Goal: Task Accomplishment & Management: Manage account settings

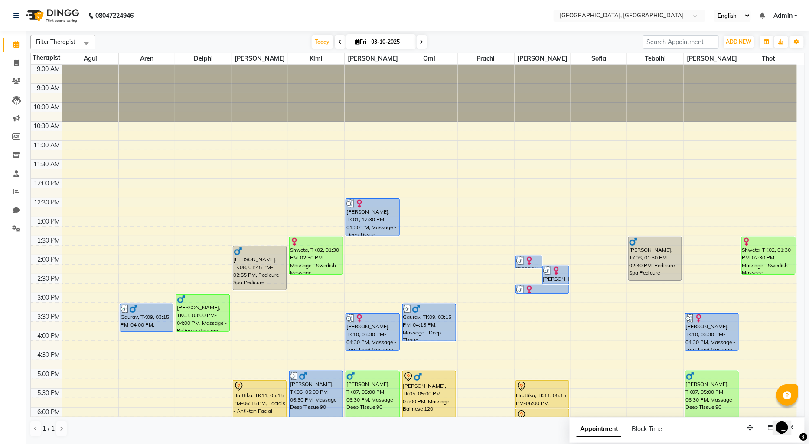
scroll to position [184, 0]
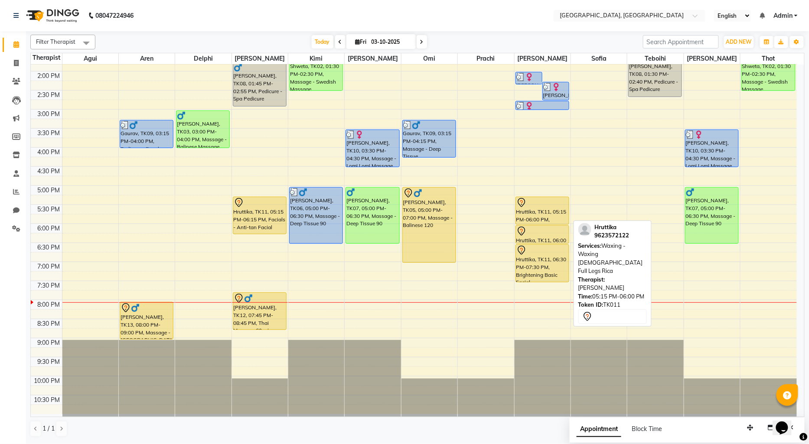
click at [531, 207] on div "Hruttika, TK11, 05:15 PM-06:00 PM, Waxing - Waxing [DEMOGRAPHIC_DATA] Full [GEO…" at bounding box center [542, 210] width 53 height 27
select select "7"
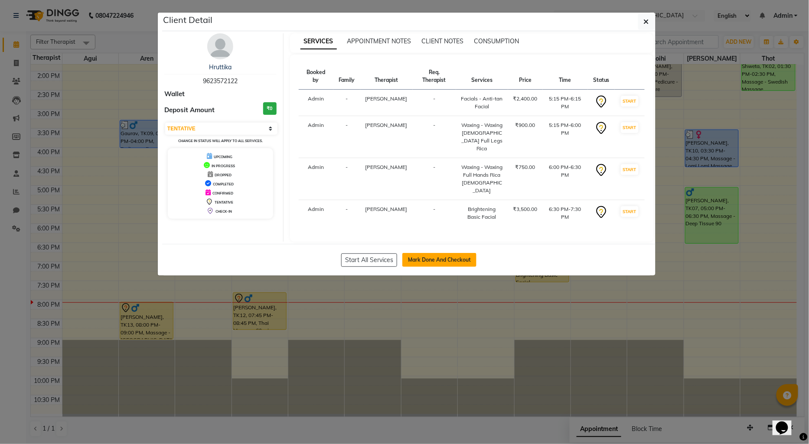
click at [457, 253] on button "Mark Done And Checkout" at bounding box center [439, 260] width 74 height 14
select select "service"
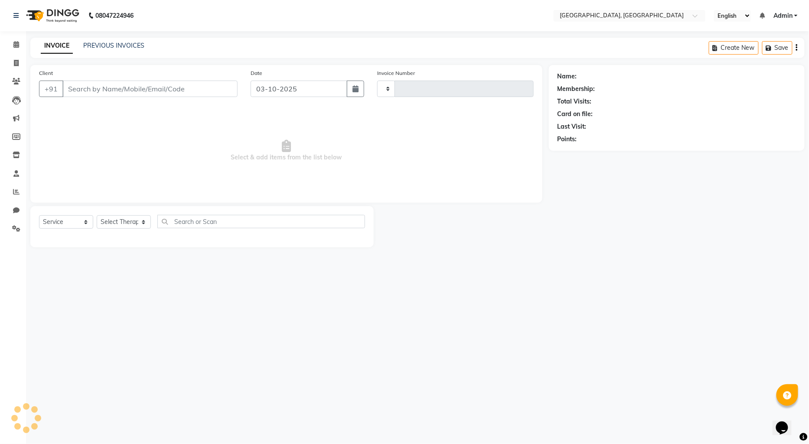
type input "1460"
select select "575"
type input "9623572122"
select select "43726"
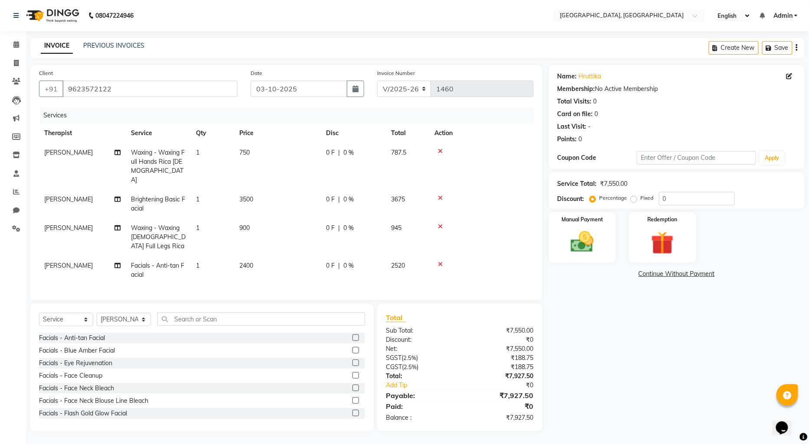
click at [679, 276] on link "Continue Without Payment" at bounding box center [677, 274] width 252 height 9
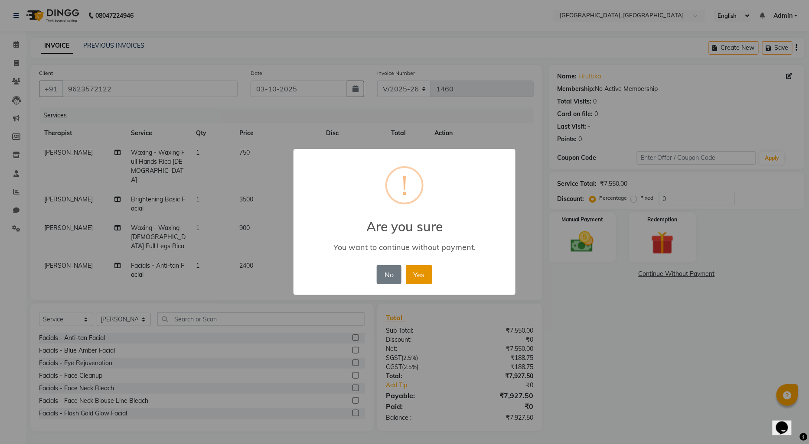
click at [419, 278] on button "Yes" at bounding box center [419, 274] width 26 height 19
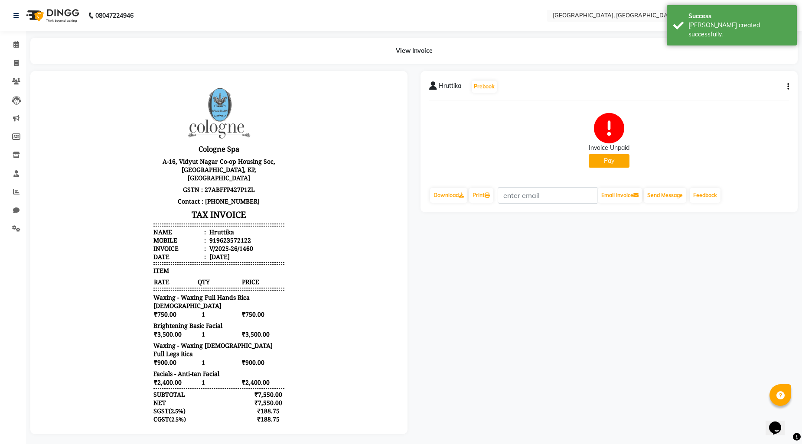
click at [608, 159] on button "Pay" at bounding box center [609, 160] width 41 height 13
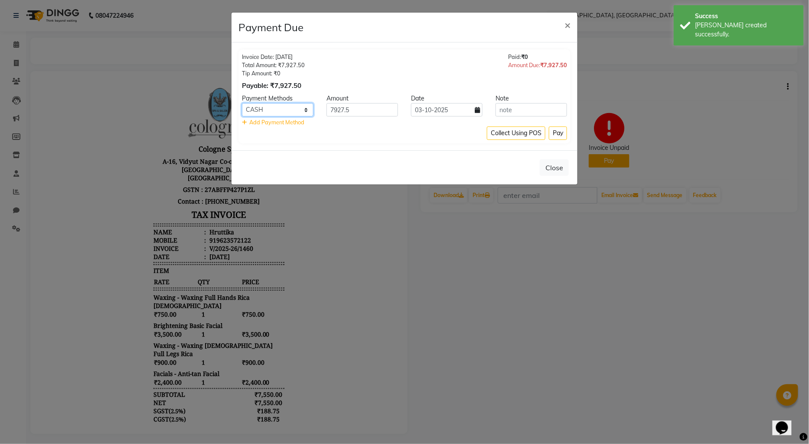
click at [307, 112] on select "CASH CARD ONLINE CUSTOM GPay PayTM PhonePe UPI NearBuy Loan BharatPay Cheque Mo…" at bounding box center [278, 109] width 72 height 13
select select "8"
click at [242, 103] on select "CASH CARD ONLINE CUSTOM GPay PayTM PhonePe UPI NearBuy Loan BharatPay Cheque Mo…" at bounding box center [278, 109] width 72 height 13
click at [556, 135] on button "Pay" at bounding box center [558, 133] width 18 height 13
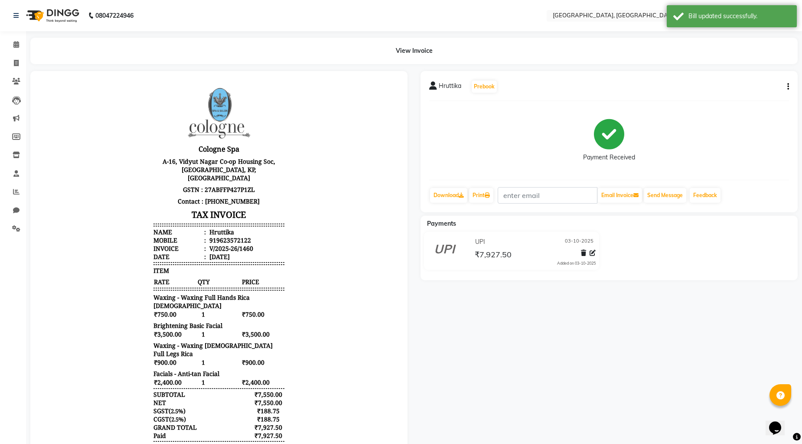
click at [24, 15] on img at bounding box center [51, 15] width 59 height 24
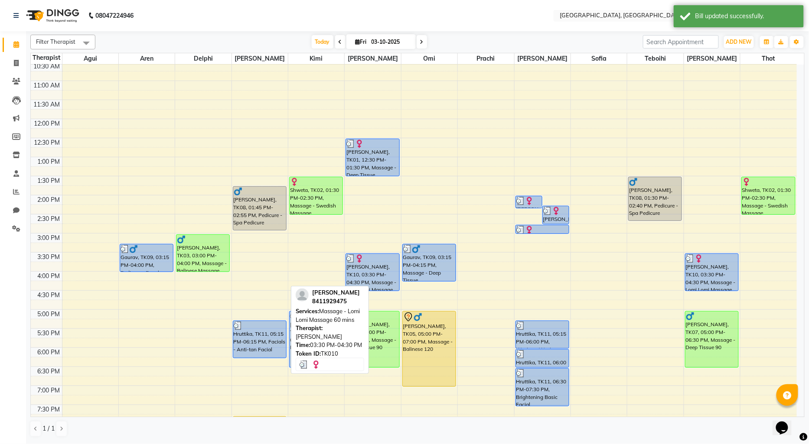
scroll to position [144, 0]
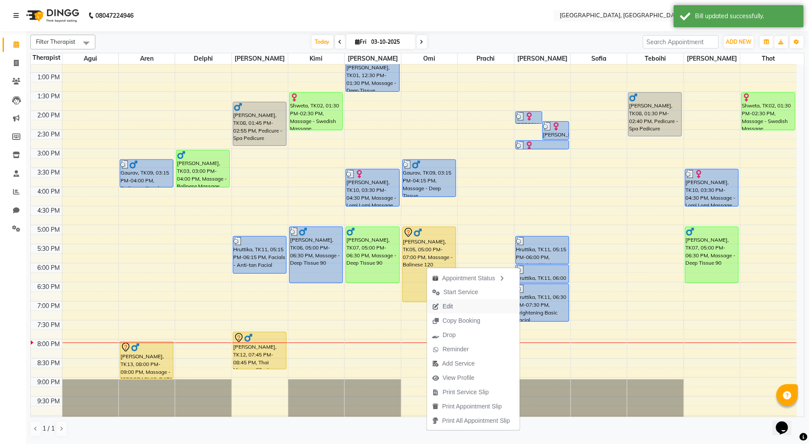
click at [451, 304] on span "Edit" at bounding box center [448, 306] width 10 height 9
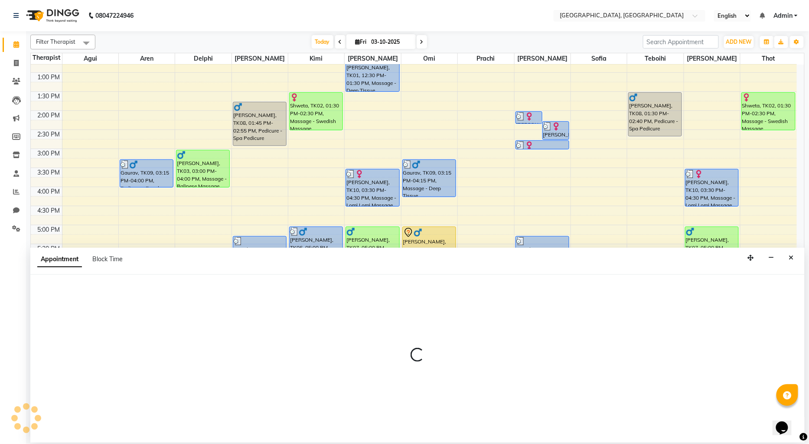
select select "44074"
select select "1020"
select select "tentative"
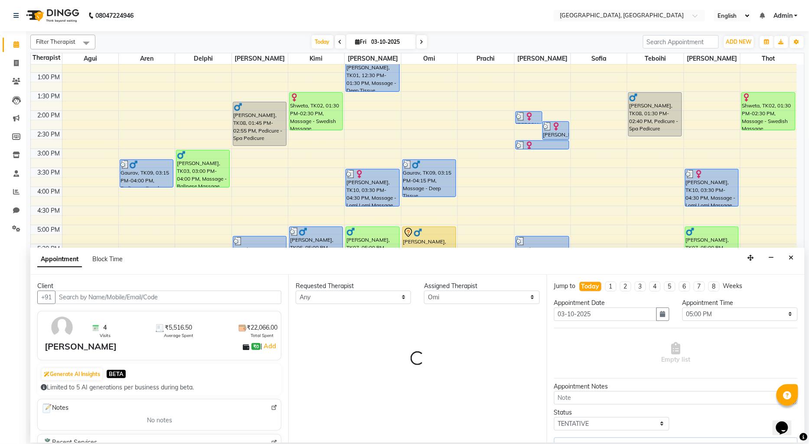
scroll to position [184, 0]
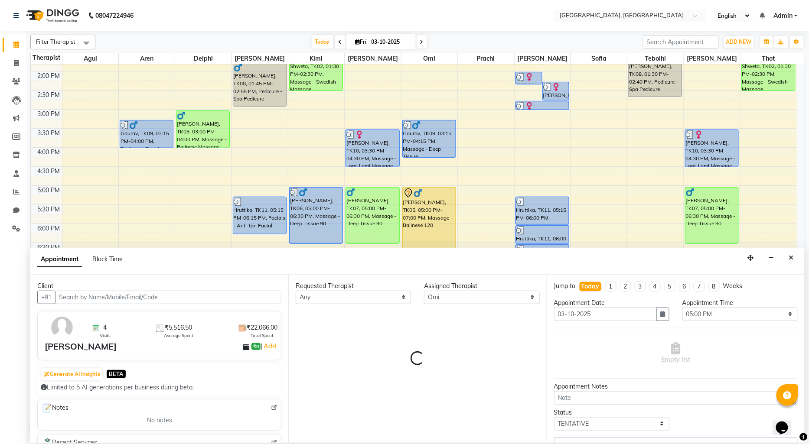
select select "1716"
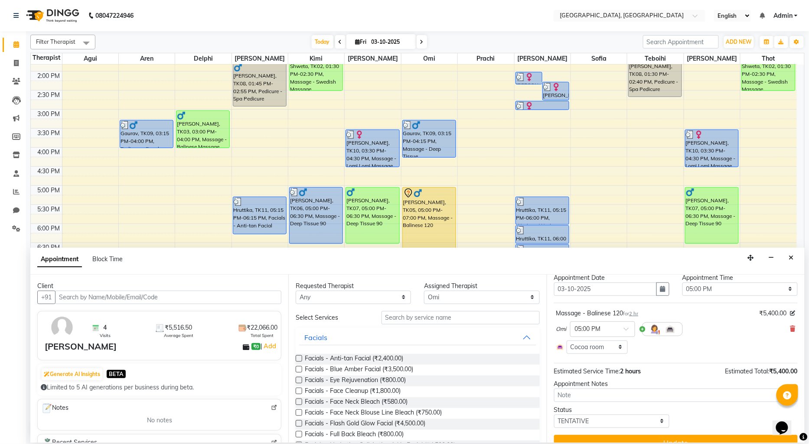
scroll to position [40, 0]
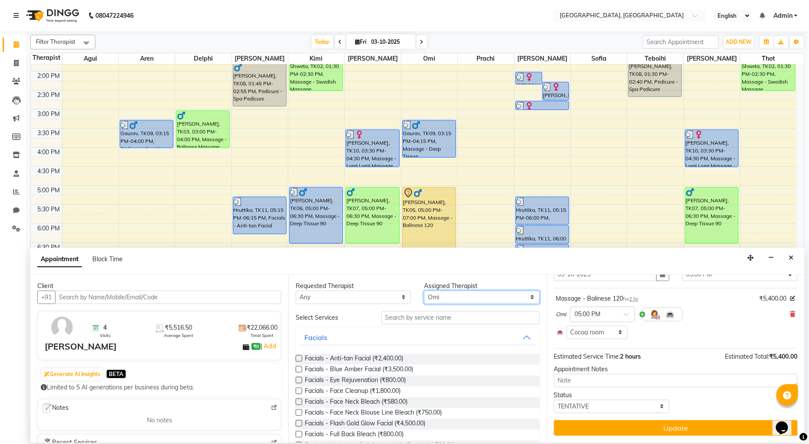
click at [522, 296] on select "Select Agui Aren Delphi [PERSON_NAME] [PERSON_NAME] [PERSON_NAME] [PERSON_NAME]…" at bounding box center [481, 297] width 115 height 13
select select "7700"
click at [424, 291] on select "Select Agui Aren Delphi [PERSON_NAME] [PERSON_NAME] [PERSON_NAME] [PERSON_NAME]…" at bounding box center [481, 297] width 115 height 13
click at [405, 318] on input "text" at bounding box center [461, 317] width 158 height 13
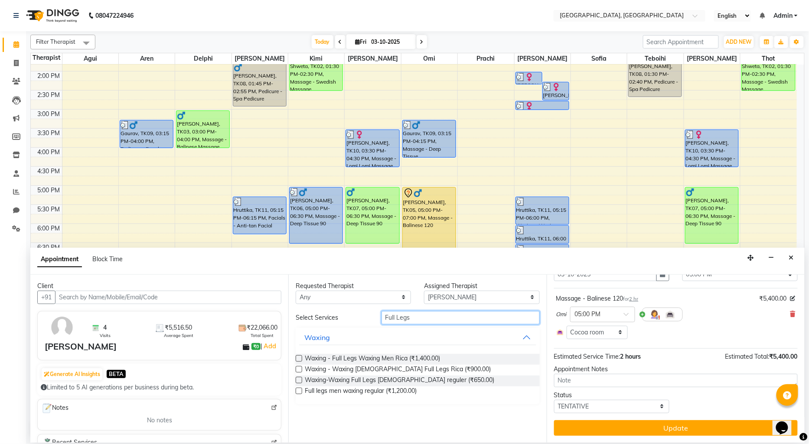
type input "Full Legs"
click at [299, 359] on label at bounding box center [299, 359] width 7 height 7
click at [299, 359] on input "checkbox" at bounding box center [299, 360] width 6 height 6
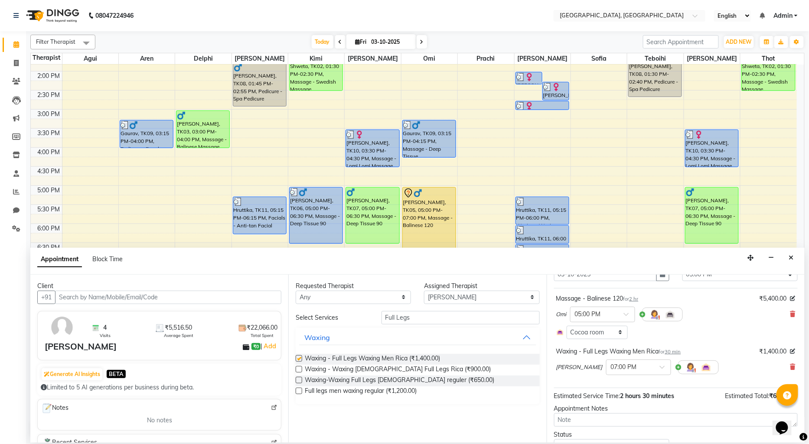
checkbox input "false"
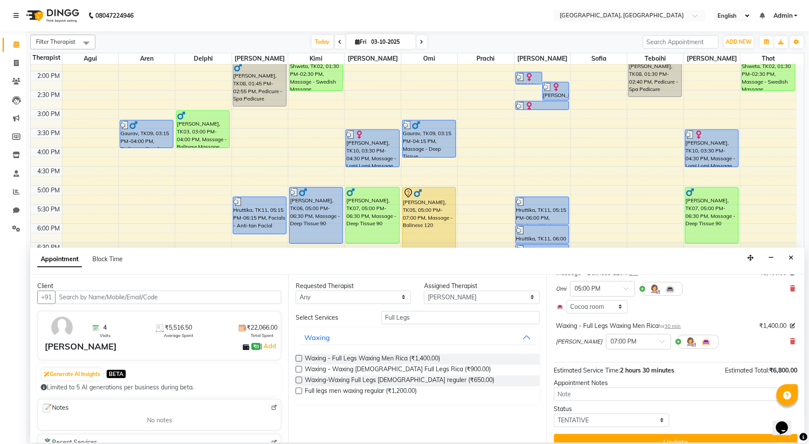
scroll to position [79, 0]
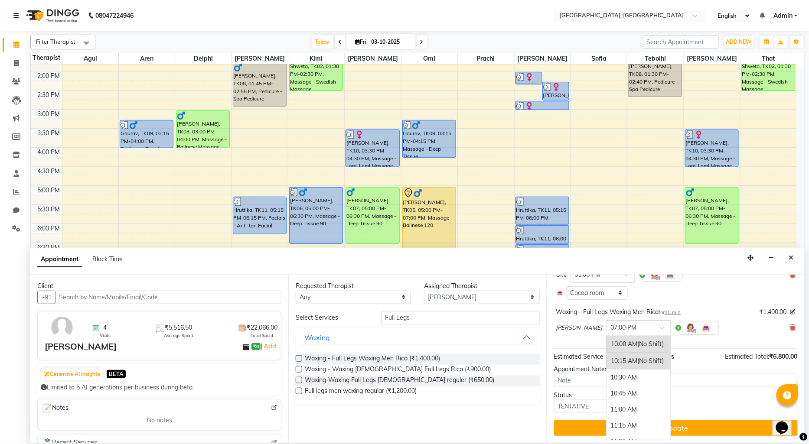
click at [660, 330] on span at bounding box center [665, 330] width 11 height 9
click at [607, 411] on div "08:00 PM" at bounding box center [639, 409] width 64 height 16
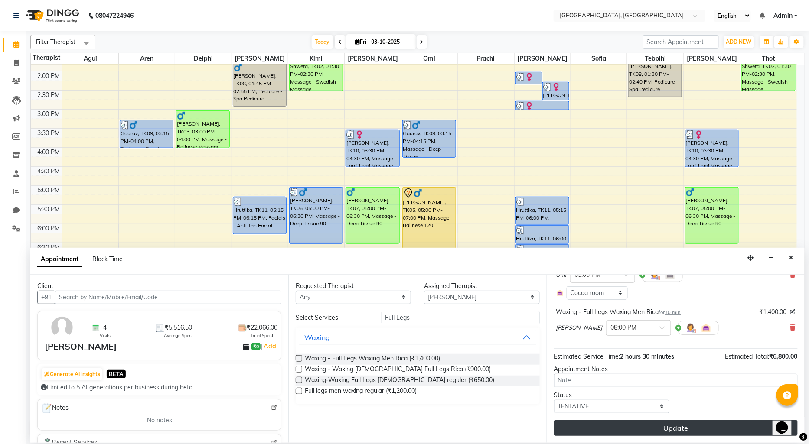
click at [590, 426] on button "Update" at bounding box center [676, 429] width 244 height 16
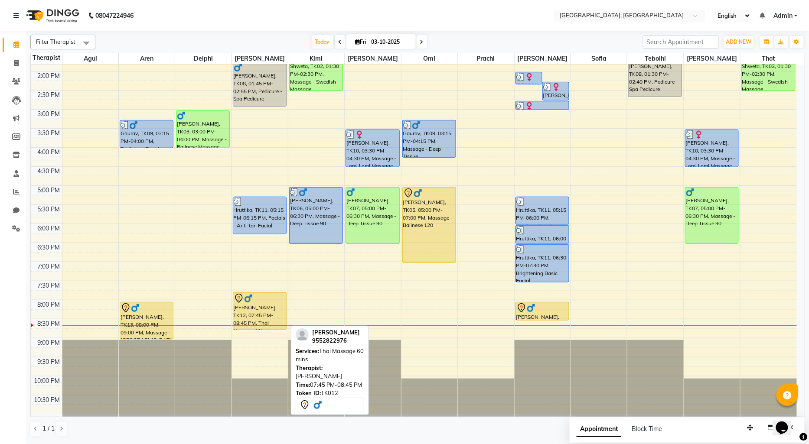
click at [264, 310] on div "[PERSON_NAME], TK12, 07:45 PM-08:45 PM, Thai Massage 60 mins" at bounding box center [259, 311] width 53 height 37
select select "7"
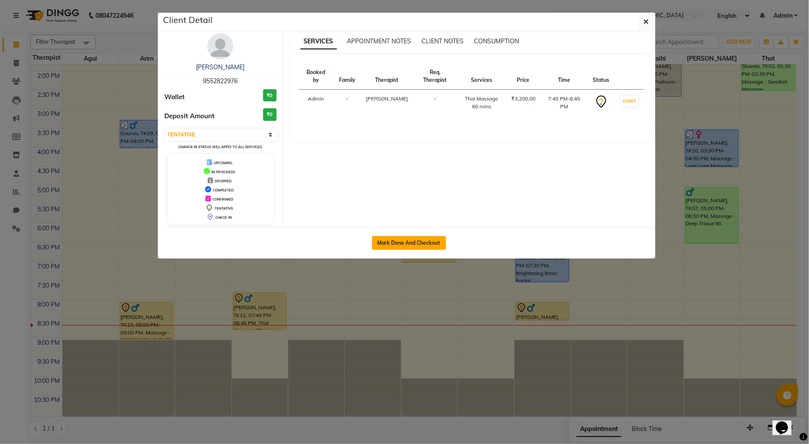
click at [431, 241] on button "Mark Done And Checkout" at bounding box center [409, 243] width 74 height 14
select select "service"
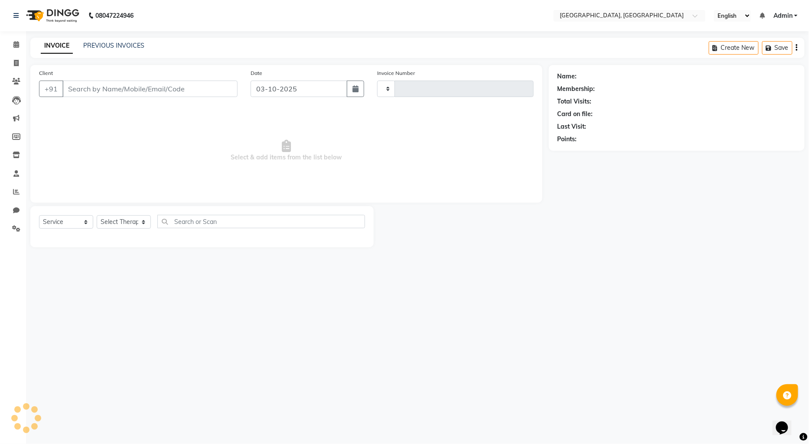
type input "1461"
select select "575"
type input "9552822976"
select select "43726"
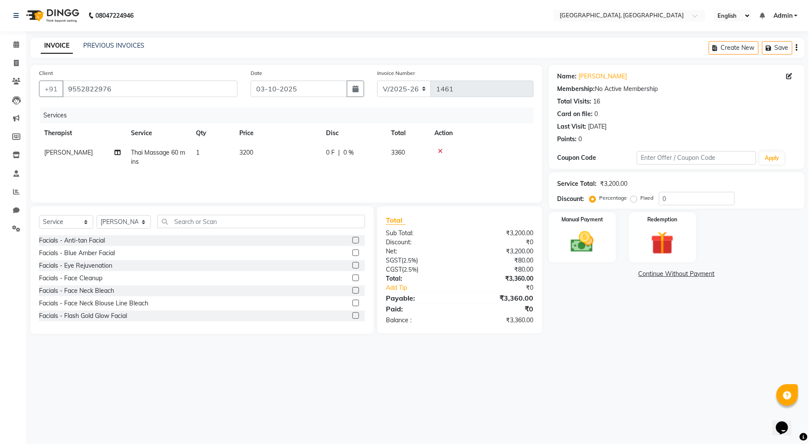
click at [346, 152] on span "0 %" at bounding box center [348, 152] width 10 height 9
select select "43726"
click at [413, 154] on input "0" at bounding box center [418, 154] width 26 height 13
type input "10"
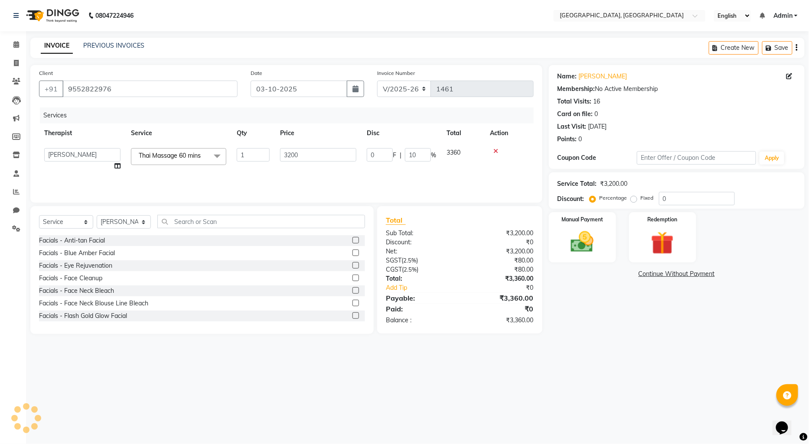
click at [600, 287] on div "Name: [PERSON_NAME] Membership: No Active Membership Total Visits: 16 Card on f…" at bounding box center [680, 199] width 262 height 269
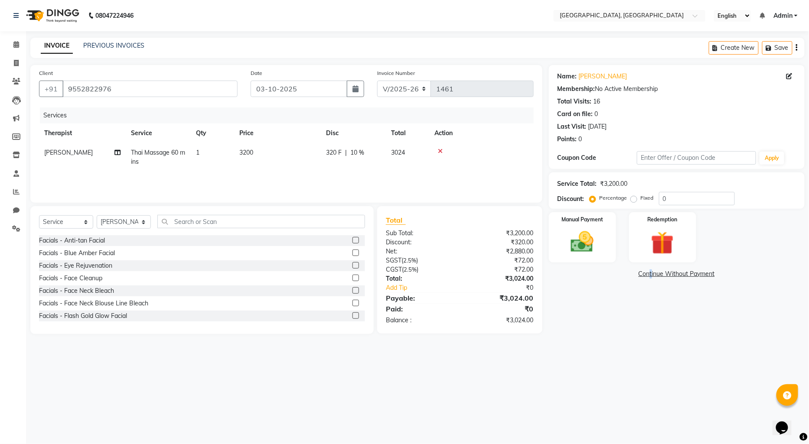
click at [648, 278] on link "Continue Without Payment" at bounding box center [677, 274] width 252 height 9
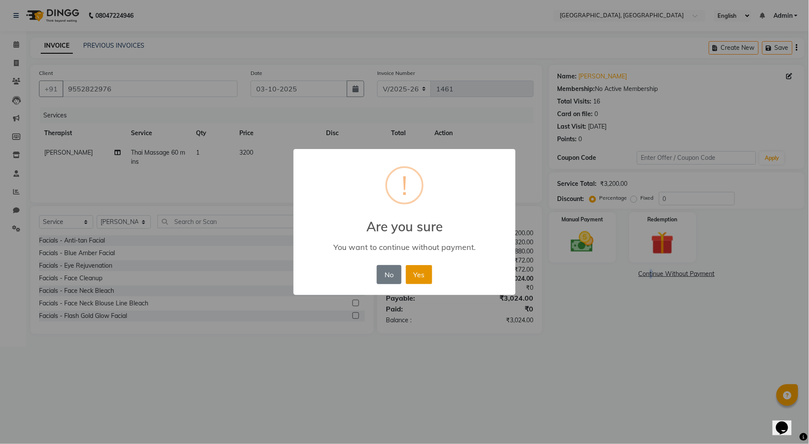
click at [424, 275] on button "Yes" at bounding box center [419, 274] width 26 height 19
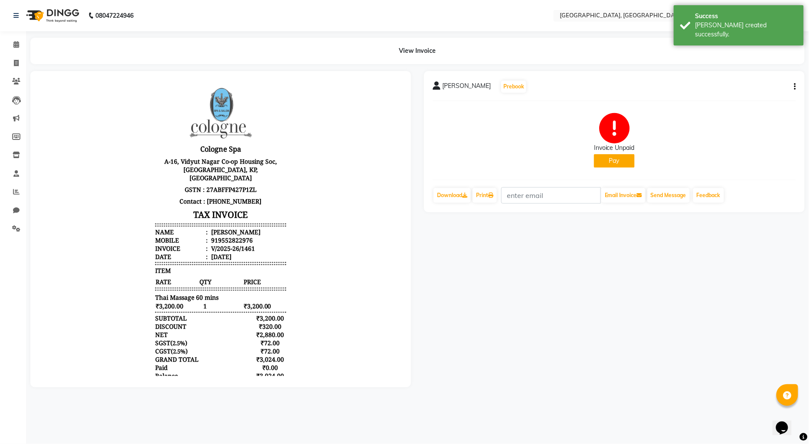
click at [609, 160] on button "Pay" at bounding box center [614, 160] width 41 height 13
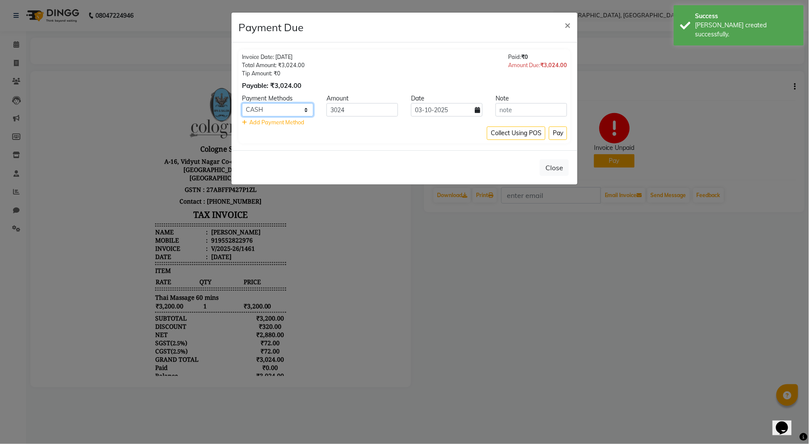
click at [306, 110] on select "CASH CARD ONLINE CUSTOM GPay PayTM PhonePe UPI NearBuy Loan BharatPay Cheque Mo…" at bounding box center [278, 109] width 72 height 13
click at [242, 103] on select "CASH CARD ONLINE CUSTOM GPay PayTM PhonePe UPI NearBuy Loan BharatPay Cheque Mo…" at bounding box center [278, 109] width 72 height 13
click at [349, 114] on input "3024" at bounding box center [362, 109] width 72 height 13
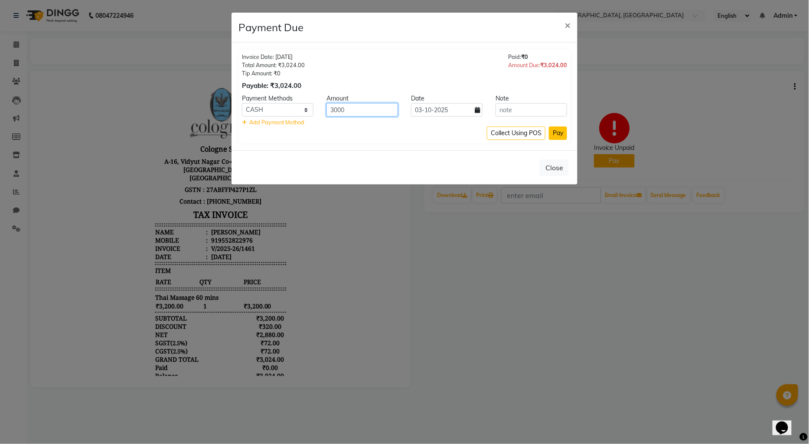
type input "3000"
click at [558, 136] on button "Pay" at bounding box center [558, 133] width 18 height 13
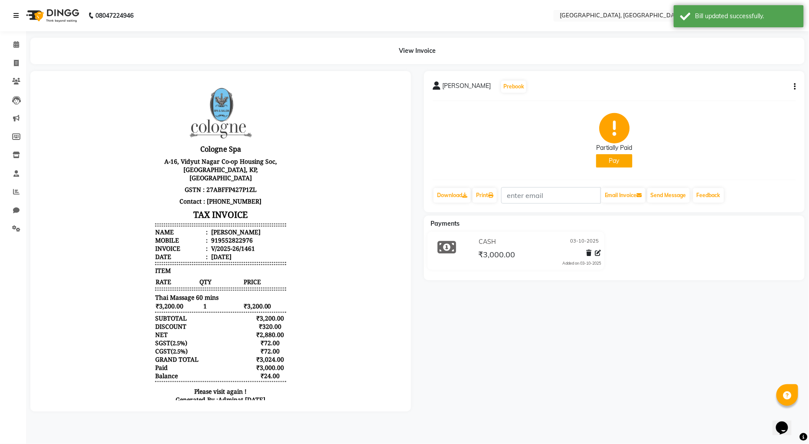
click at [16, 16] on icon at bounding box center [15, 16] width 5 height 6
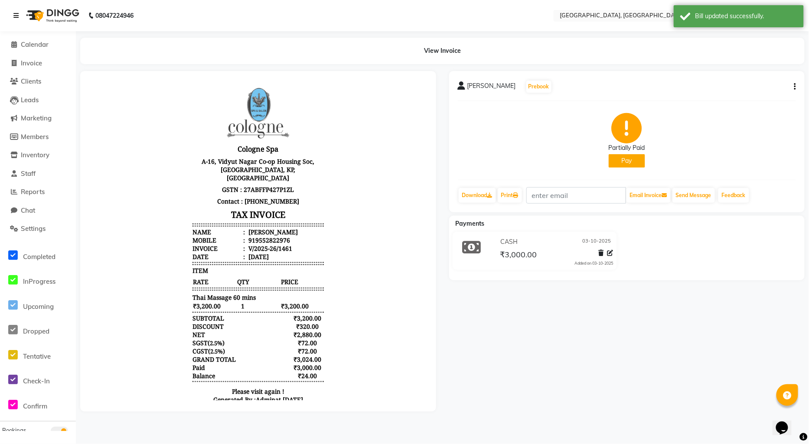
click at [18, 19] on icon at bounding box center [15, 16] width 5 height 6
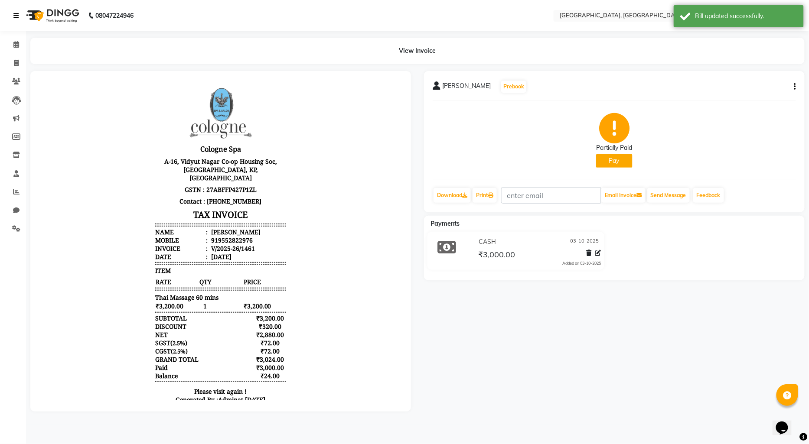
click at [16, 19] on icon at bounding box center [15, 16] width 5 height 6
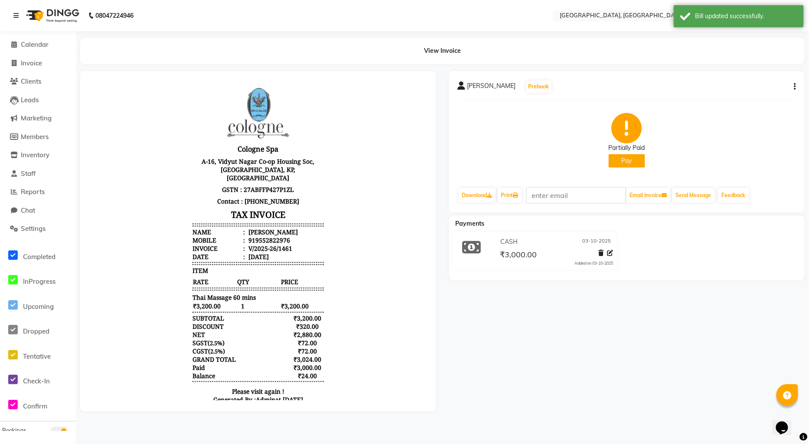
click at [38, 12] on img at bounding box center [51, 15] width 59 height 24
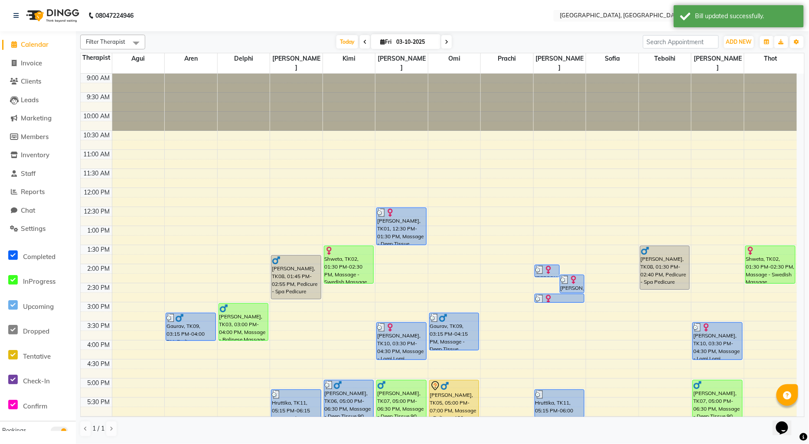
click at [444, 258] on div "9:00 AM 9:30 AM 10:00 AM 10:30 AM 11:00 AM 11:30 AM 12:00 PM 12:30 PM 1:00 PM 1…" at bounding box center [439, 341] width 716 height 534
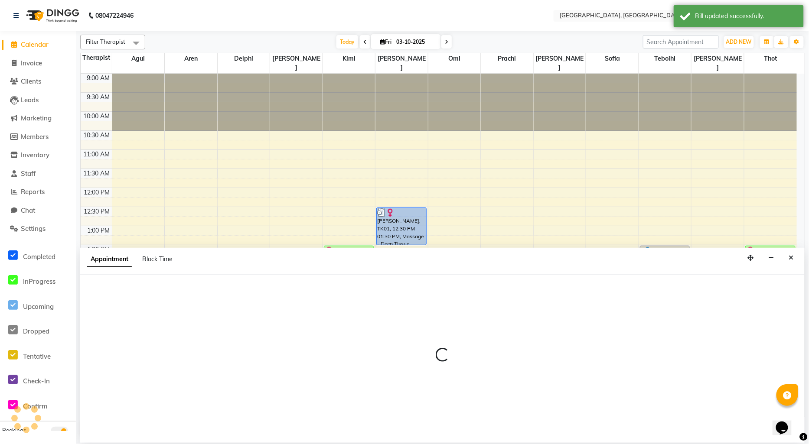
select select "44074"
select select "tentative"
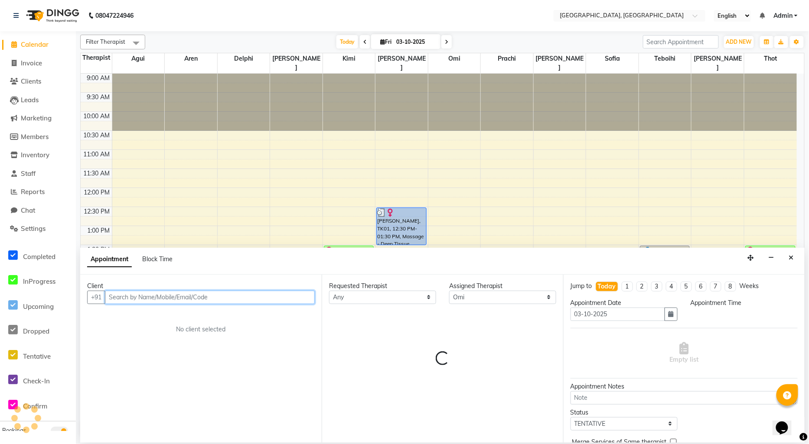
select select "840"
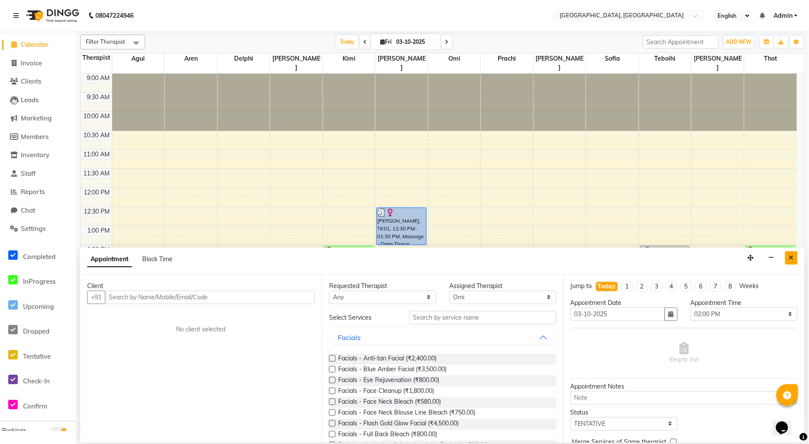
click at [791, 255] on icon "Close" at bounding box center [791, 258] width 5 height 6
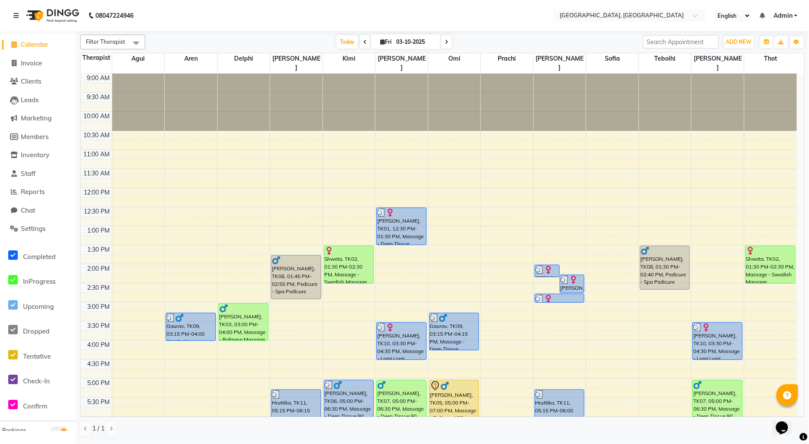
click at [33, 10] on img at bounding box center [51, 15] width 59 height 24
click at [20, 15] on link at bounding box center [17, 15] width 9 height 24
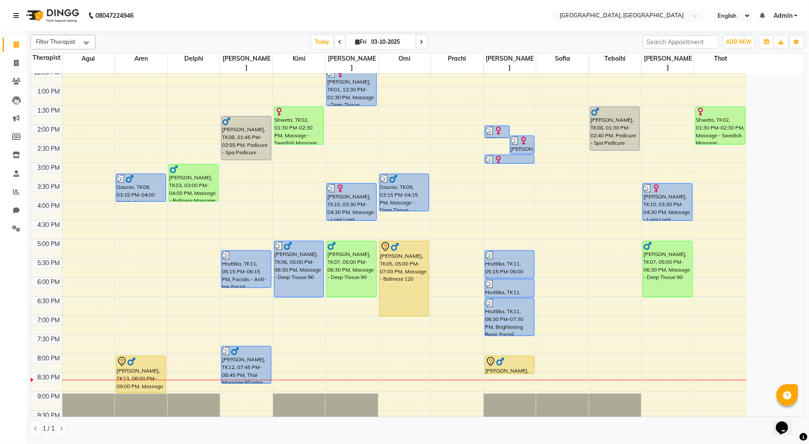
scroll to position [144, 0]
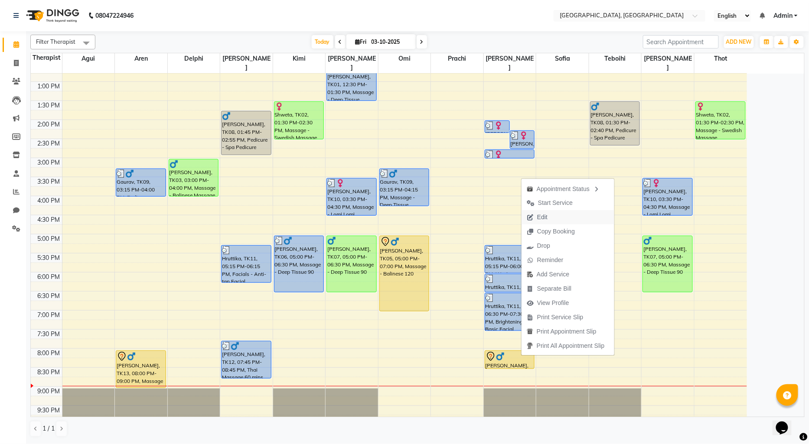
click at [543, 219] on span "Edit" at bounding box center [542, 217] width 10 height 9
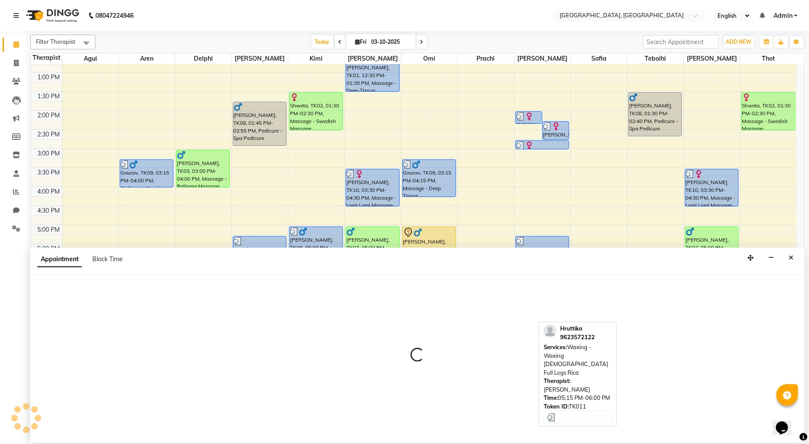
select select "tentative"
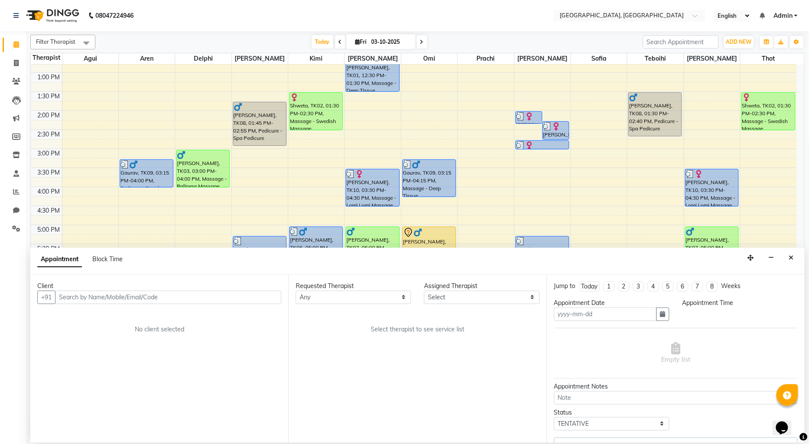
type input "03-10-2025"
select select "7700"
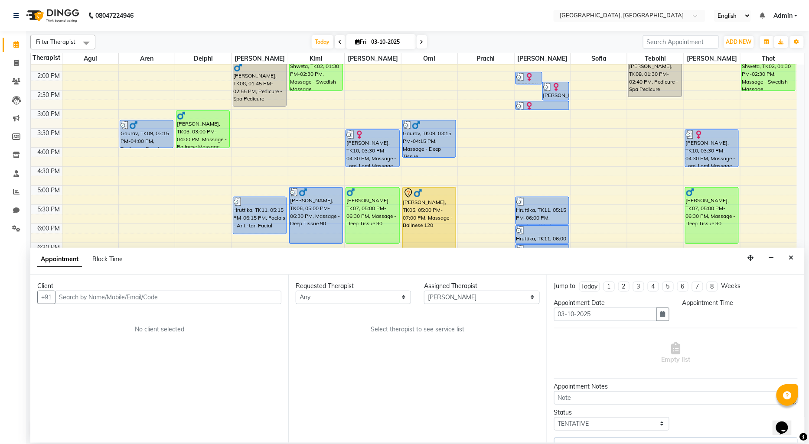
select select "1020"
select select "1716"
select select "1713"
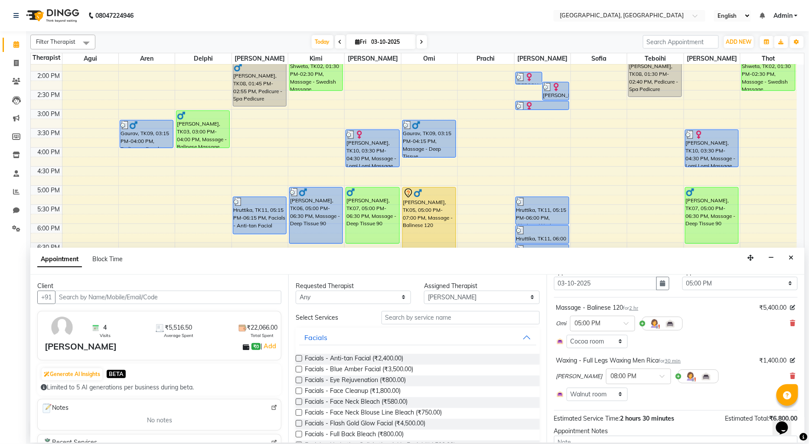
scroll to position [48, 0]
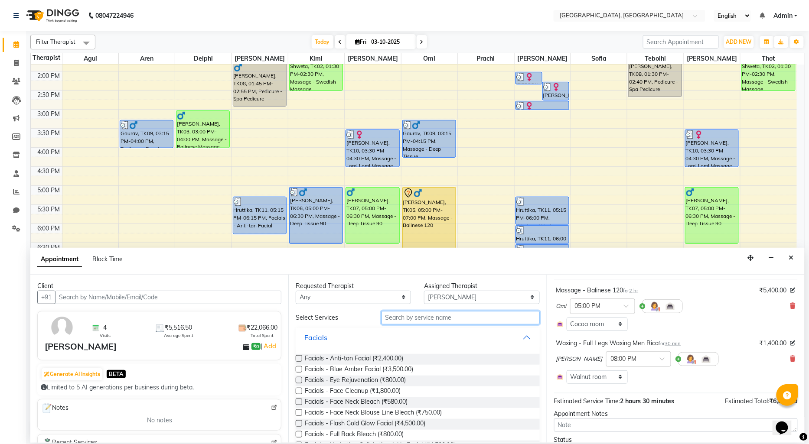
click at [409, 320] on input "text" at bounding box center [461, 317] width 158 height 13
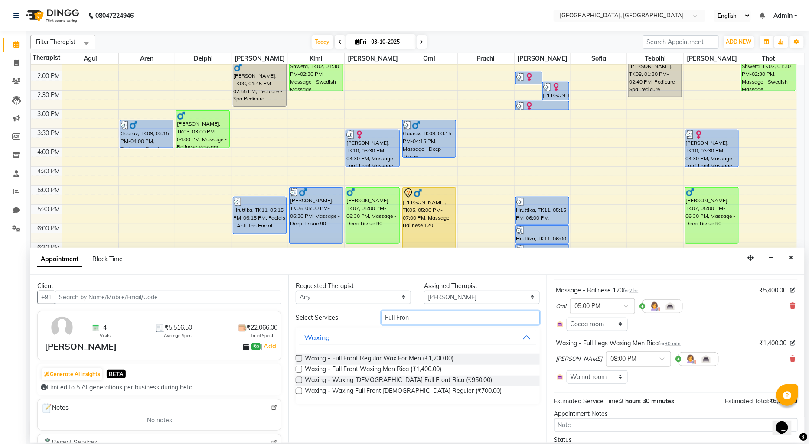
type input "Full Fron"
click at [297, 369] on label at bounding box center [299, 369] width 7 height 7
click at [297, 369] on input "checkbox" at bounding box center [299, 371] width 6 height 6
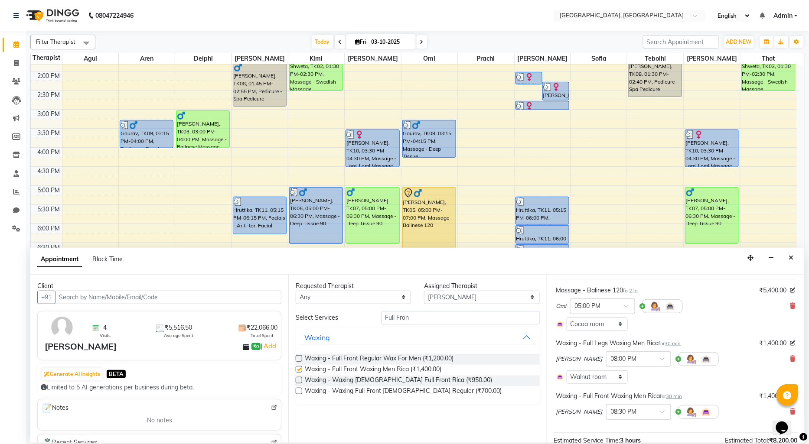
checkbox input "false"
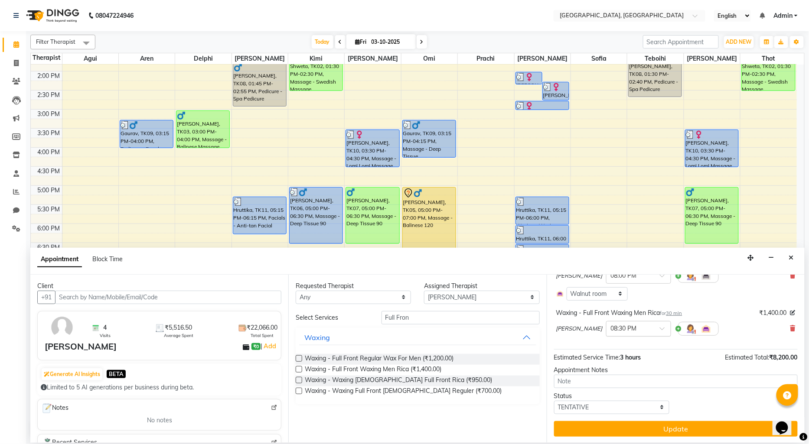
scroll to position [132, 0]
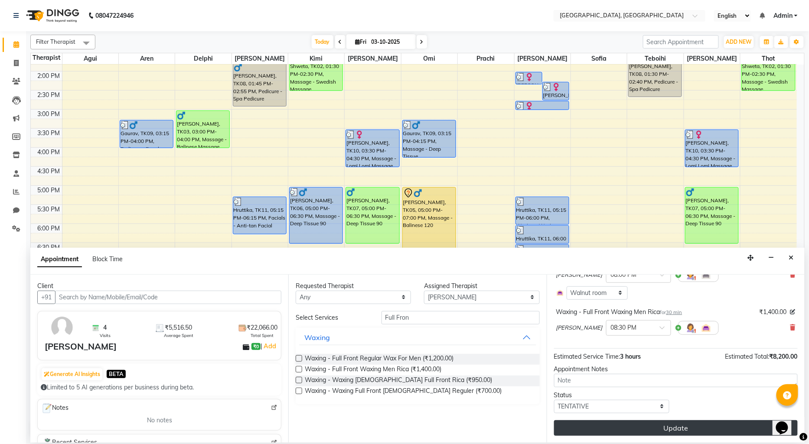
click at [634, 427] on button "Update" at bounding box center [676, 429] width 244 height 16
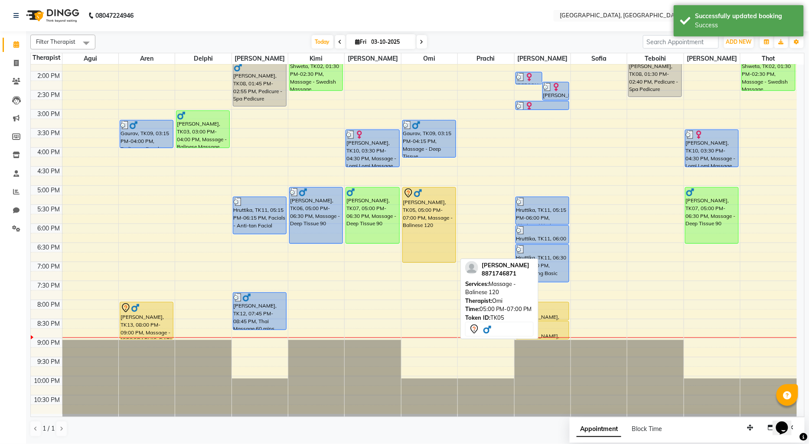
click at [421, 207] on div "[PERSON_NAME], TK05, 05:00 PM-07:00 PM, Massage - Balinese 120" at bounding box center [429, 225] width 53 height 75
select select "7"
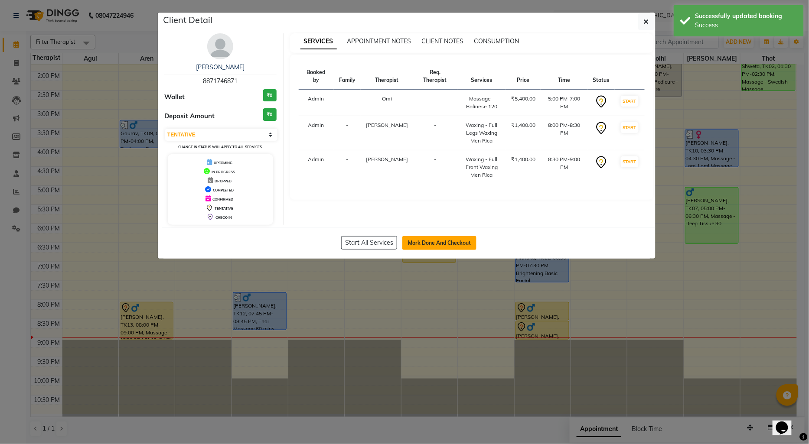
click at [432, 241] on button "Mark Done And Checkout" at bounding box center [439, 243] width 74 height 14
select select "575"
select select "service"
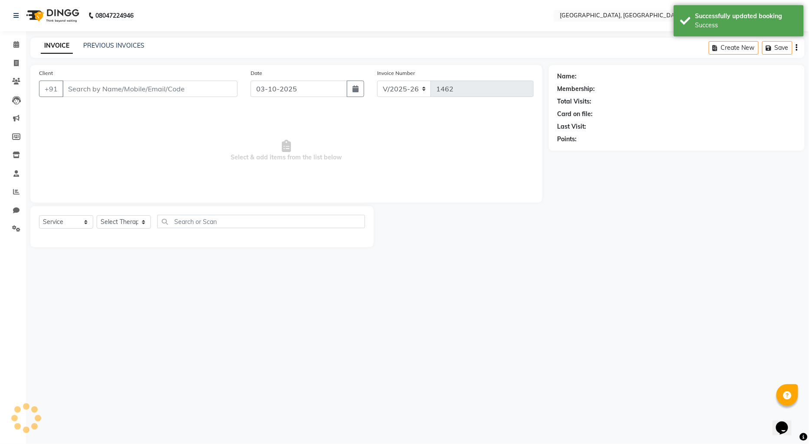
type input "8871746871"
select select "7700"
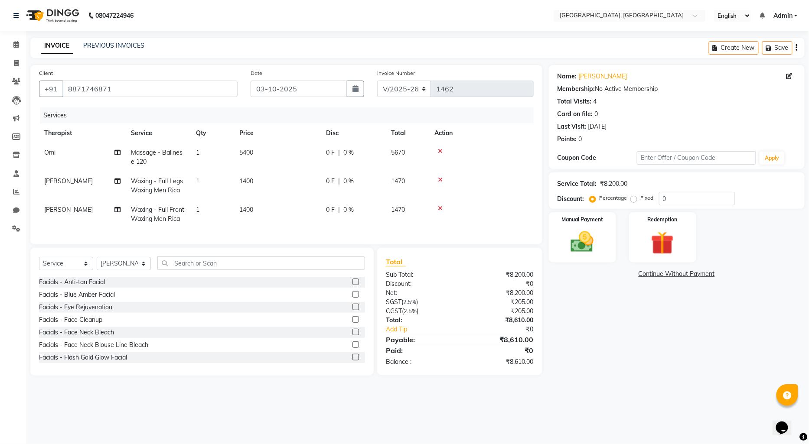
click at [656, 272] on link "Continue Without Payment" at bounding box center [677, 274] width 252 height 9
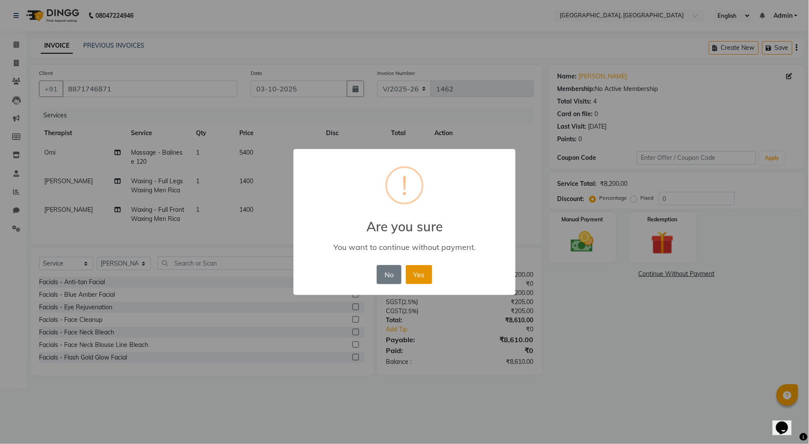
click at [422, 279] on button "Yes" at bounding box center [419, 274] width 26 height 19
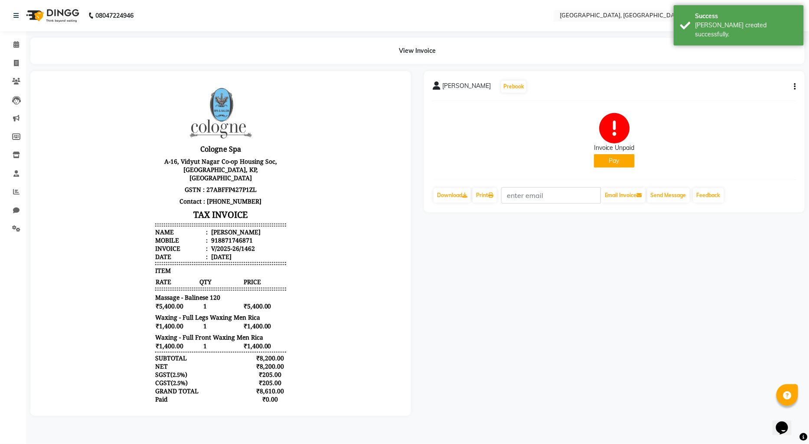
click at [604, 162] on button "Pay" at bounding box center [614, 160] width 41 height 13
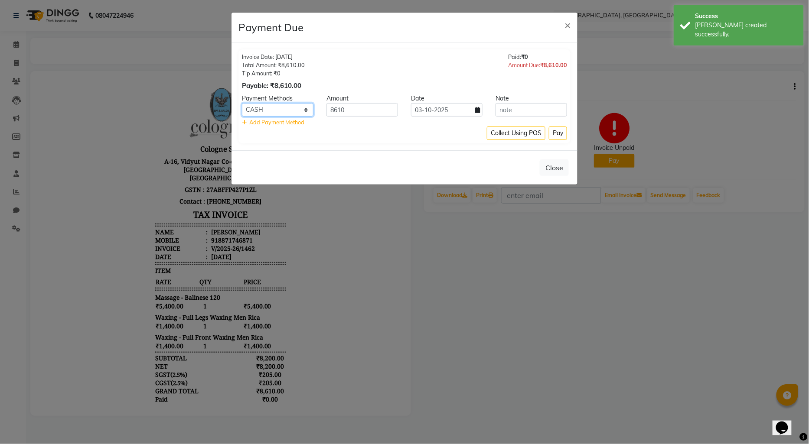
click at [304, 109] on select "CASH CARD ONLINE CUSTOM GPay PayTM PhonePe UPI NearBuy Loan BharatPay Cheque Mo…" at bounding box center [278, 109] width 72 height 13
select select "8"
click at [242, 103] on select "CASH CARD ONLINE CUSTOM GPay PayTM PhonePe UPI NearBuy Loan BharatPay Cheque Mo…" at bounding box center [278, 109] width 72 height 13
click at [552, 131] on button "Pay" at bounding box center [558, 133] width 18 height 13
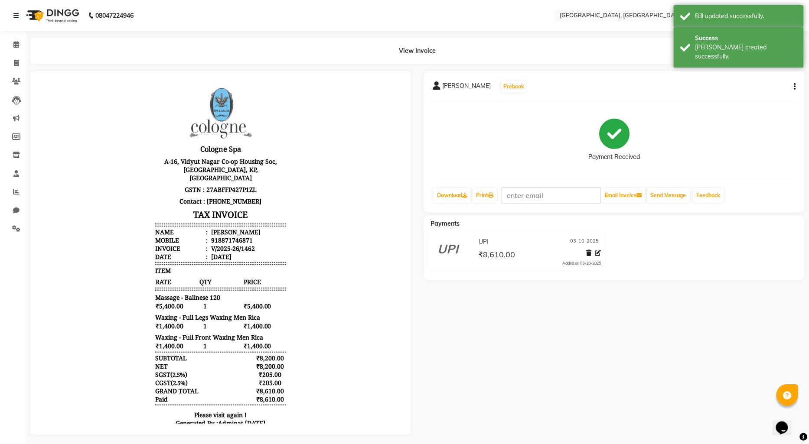
select select "575"
select select "service"
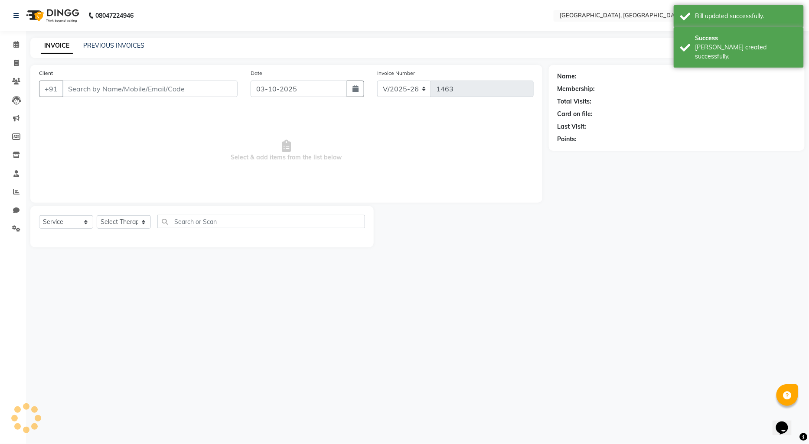
type input "8871746871"
select select "7700"
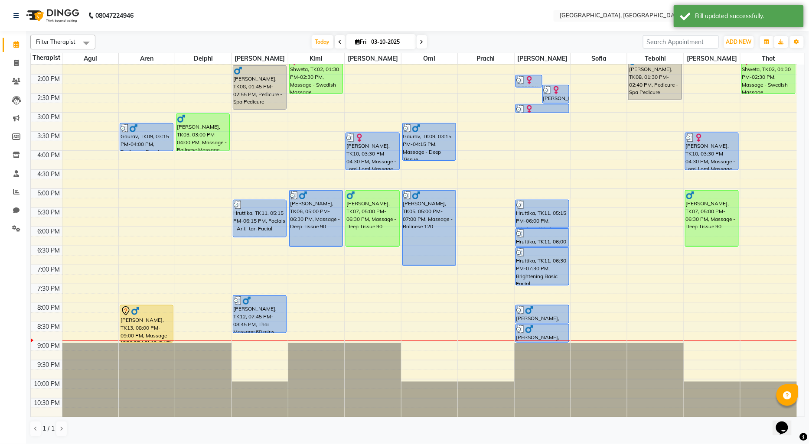
scroll to position [184, 0]
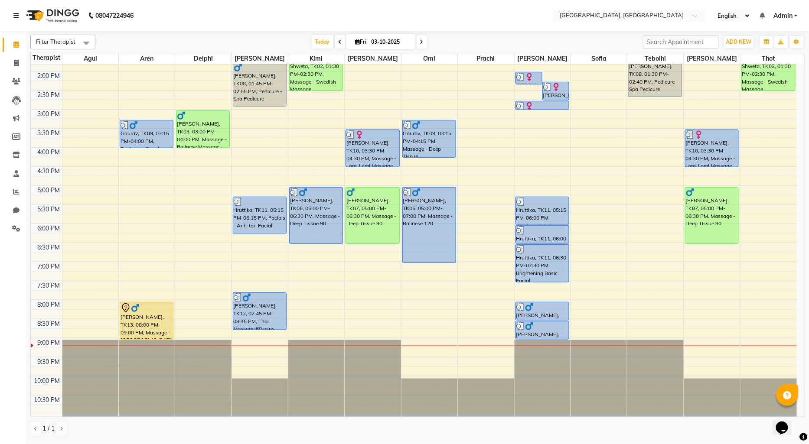
click at [720, 326] on div "9:00 AM 9:30 AM 10:00 AM 10:30 AM 11:00 AM 11:30 AM 12:00 PM 12:30 PM 1:00 PM 1…" at bounding box center [414, 148] width 766 height 534
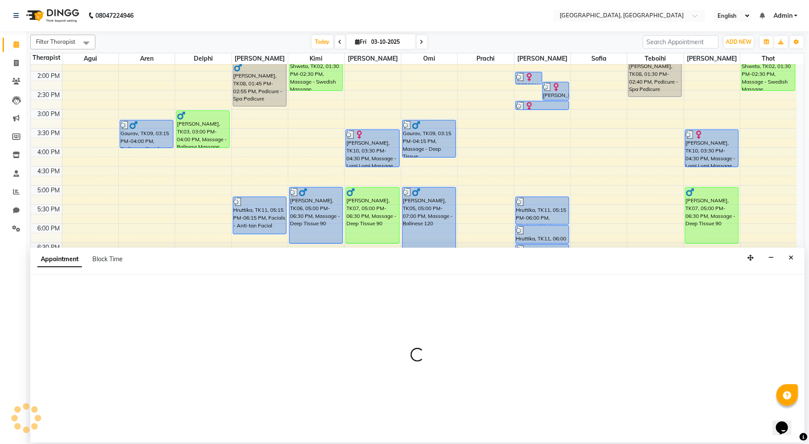
select select "90088"
select select "1230"
select select "tentative"
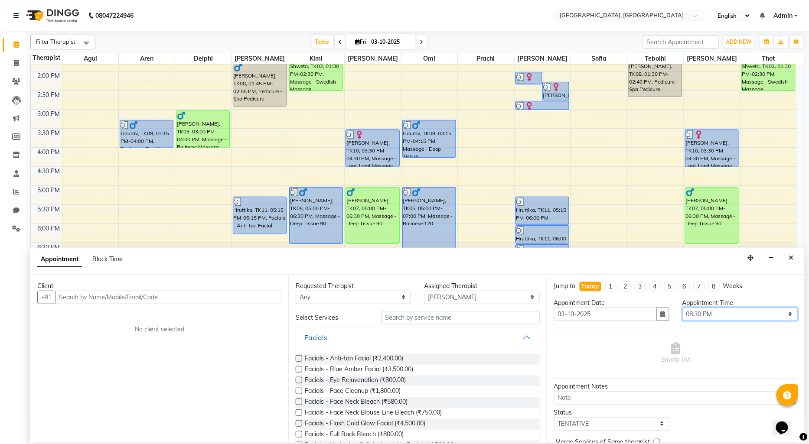
click at [784, 313] on select "Select 10:00 AM 10:15 AM 10:30 AM 10:45 AM 11:00 AM 11:15 AM 11:30 AM 11:45 AM …" at bounding box center [739, 314] width 115 height 13
select select "1245"
click at [682, 308] on select "Select 10:00 AM 10:15 AM 10:30 AM 10:45 AM 11:00 AM 11:15 AM 11:30 AM 11:45 AM …" at bounding box center [739, 314] width 115 height 13
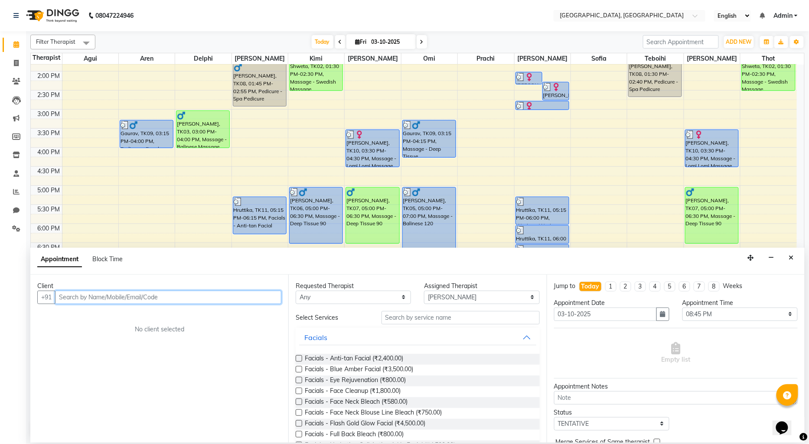
click at [107, 297] on input "text" at bounding box center [168, 297] width 226 height 13
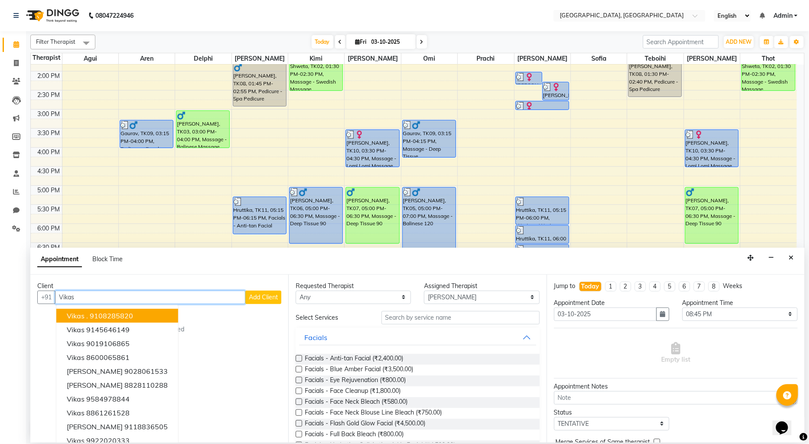
type input "Vikas"
click at [245, 298] on button "Add Client" at bounding box center [263, 297] width 36 height 13
select select "22"
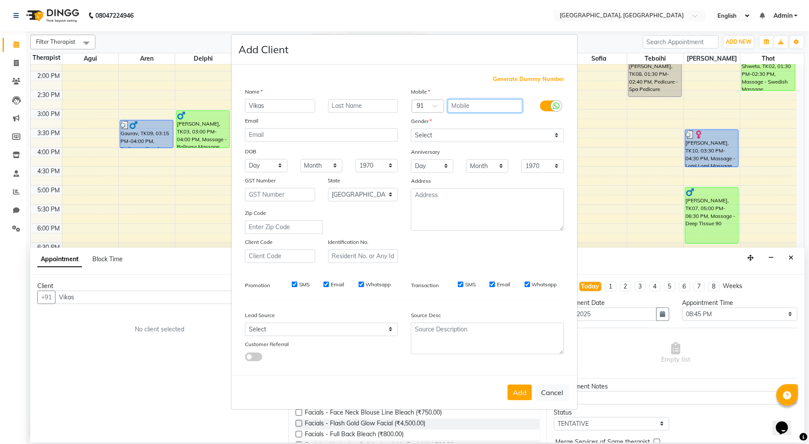
click at [484, 106] on input "text" at bounding box center [485, 105] width 75 height 13
type input "33665588779"
click at [554, 136] on select "Select [DEMOGRAPHIC_DATA] [DEMOGRAPHIC_DATA] Other Prefer Not To Say" at bounding box center [487, 135] width 153 height 13
click at [411, 129] on select "Select [DEMOGRAPHIC_DATA] [DEMOGRAPHIC_DATA] Other Prefer Not To Say" at bounding box center [487, 135] width 153 height 13
click at [558, 135] on select "Select [DEMOGRAPHIC_DATA] [DEMOGRAPHIC_DATA] Other Prefer Not To Say" at bounding box center [487, 135] width 153 height 13
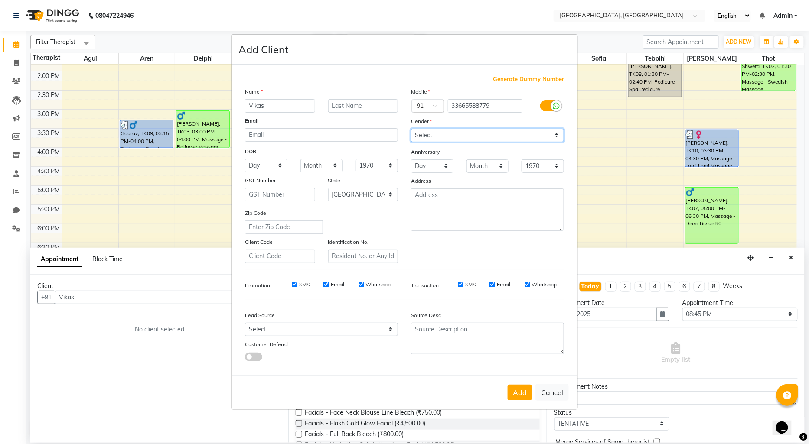
select select "[DEMOGRAPHIC_DATA]"
click at [411, 129] on select "Select [DEMOGRAPHIC_DATA] [DEMOGRAPHIC_DATA] Other Prefer Not To Say" at bounding box center [487, 135] width 153 height 13
click at [515, 389] on button "Add" at bounding box center [520, 393] width 24 height 16
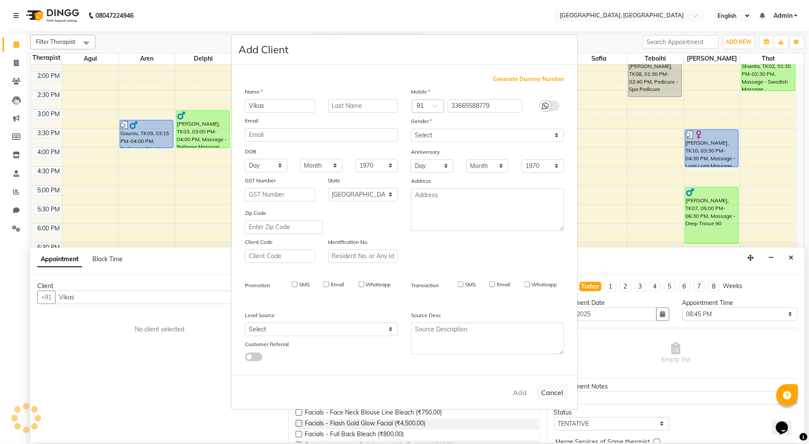
type input "33665588779"
select select
select select "null"
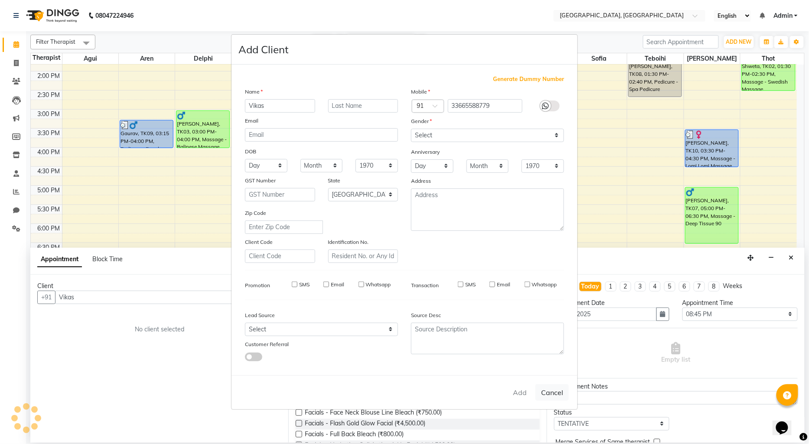
select select
checkbox input "false"
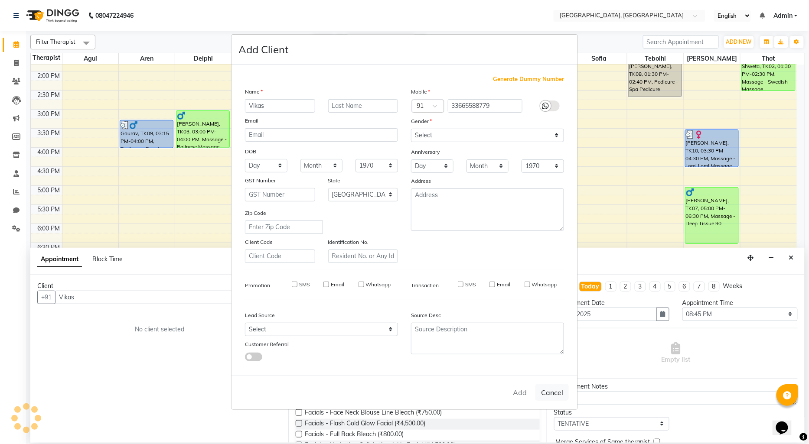
checkbox input "false"
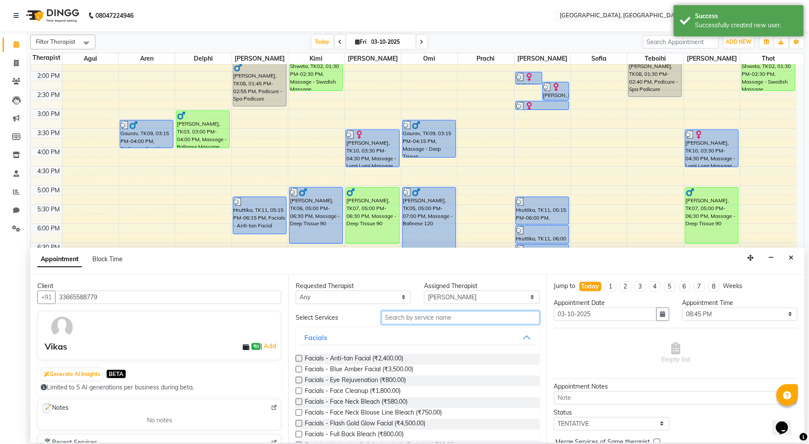
click at [396, 319] on input "text" at bounding box center [461, 317] width 158 height 13
type input "F"
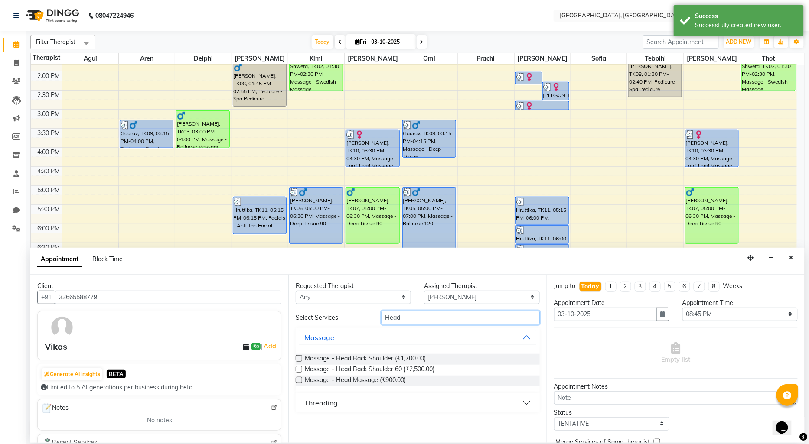
type input "Head"
click at [300, 361] on label at bounding box center [299, 359] width 7 height 7
click at [300, 361] on input "checkbox" at bounding box center [299, 360] width 6 height 6
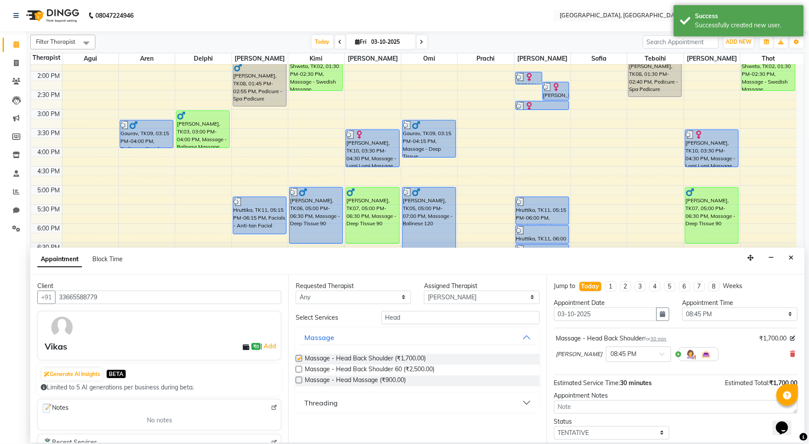
checkbox input "false"
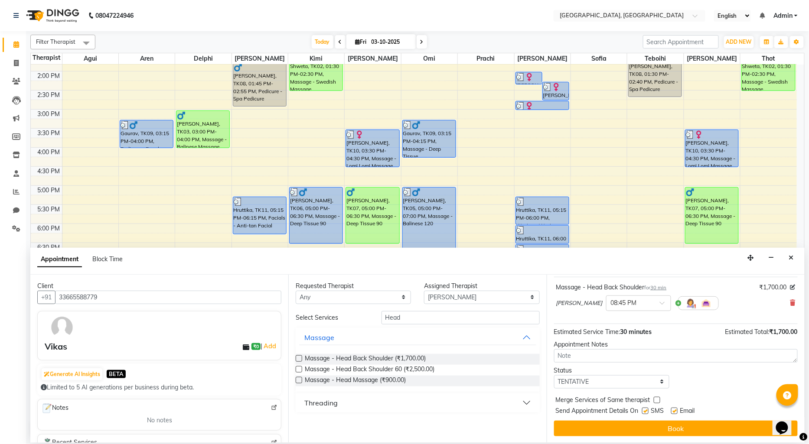
click at [647, 408] on label at bounding box center [645, 411] width 7 height 7
click at [647, 409] on input "checkbox" at bounding box center [645, 412] width 6 height 6
checkbox input "false"
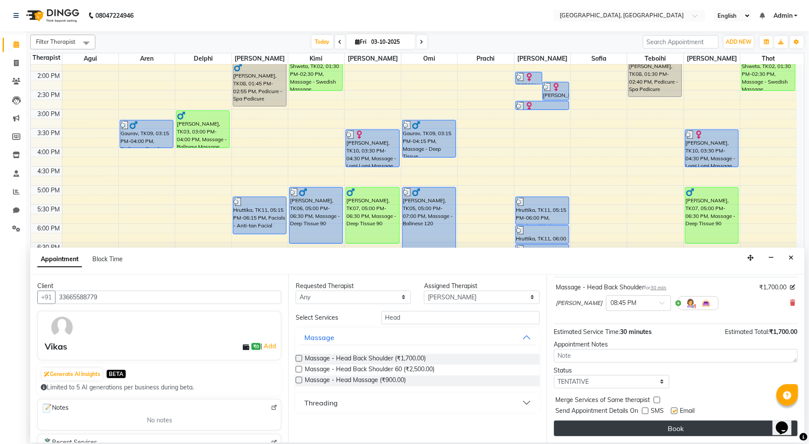
click at [643, 432] on button "Book" at bounding box center [676, 429] width 244 height 16
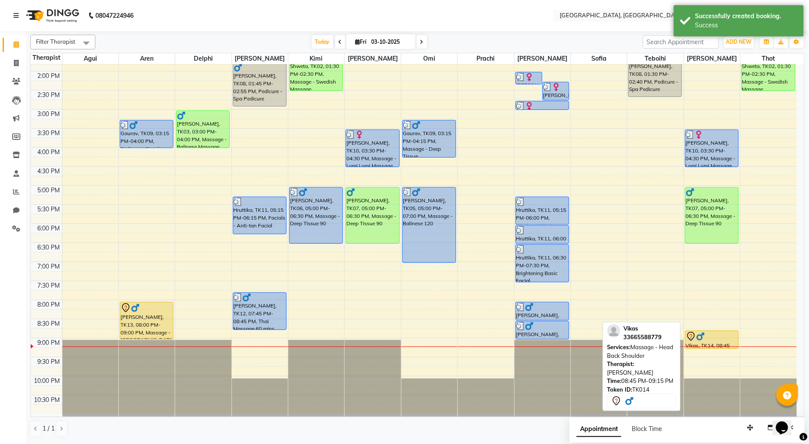
click at [706, 337] on div at bounding box center [712, 337] width 52 height 10
select select "7"
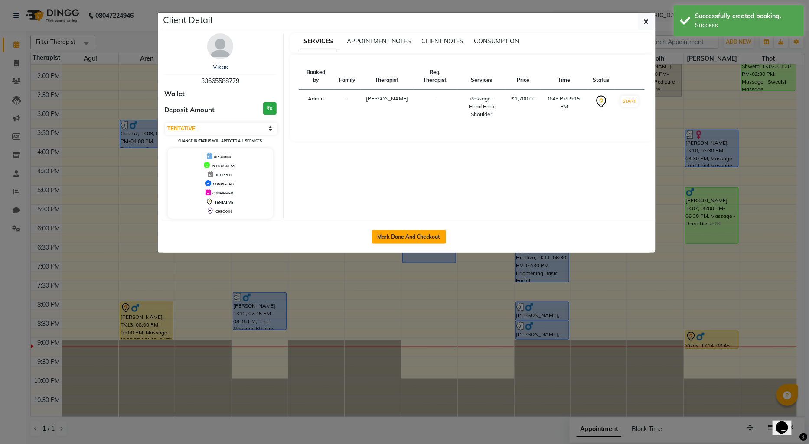
click at [432, 240] on button "Mark Done And Checkout" at bounding box center [409, 237] width 74 height 14
select select "575"
select select "service"
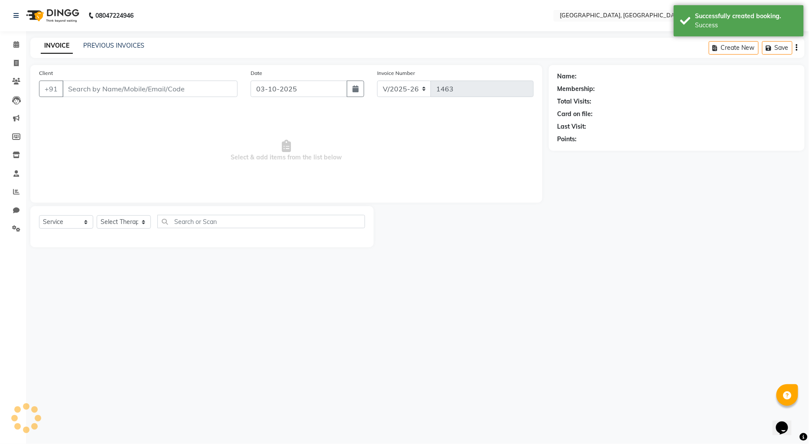
select select "3"
type input "33665588779"
select select "90088"
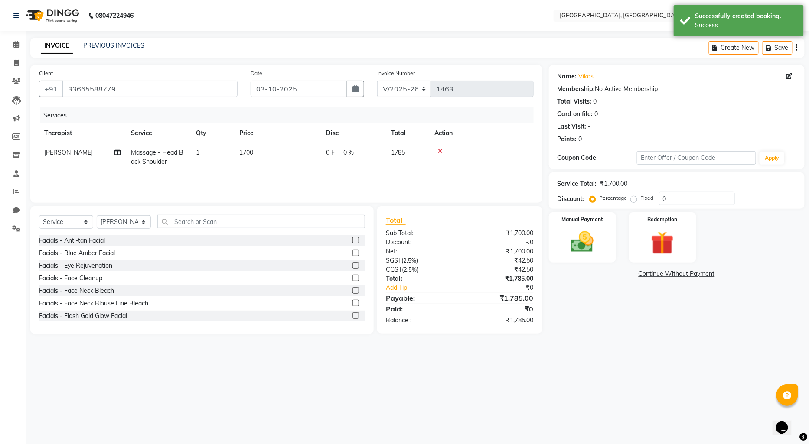
click at [679, 276] on link "Continue Without Payment" at bounding box center [677, 274] width 252 height 9
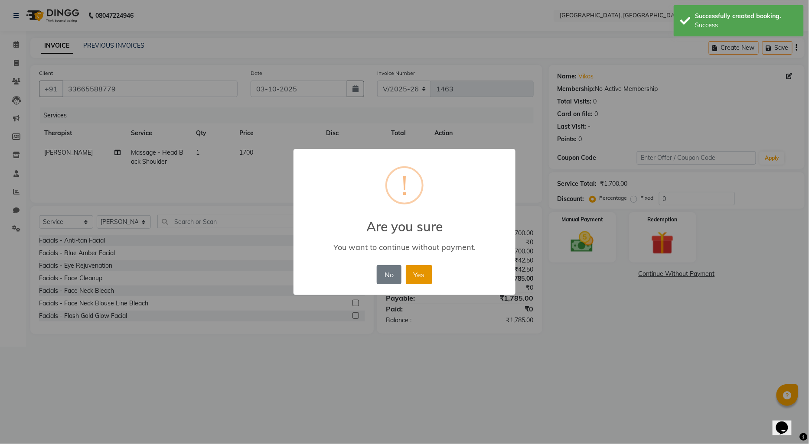
click at [421, 277] on button "Yes" at bounding box center [419, 274] width 26 height 19
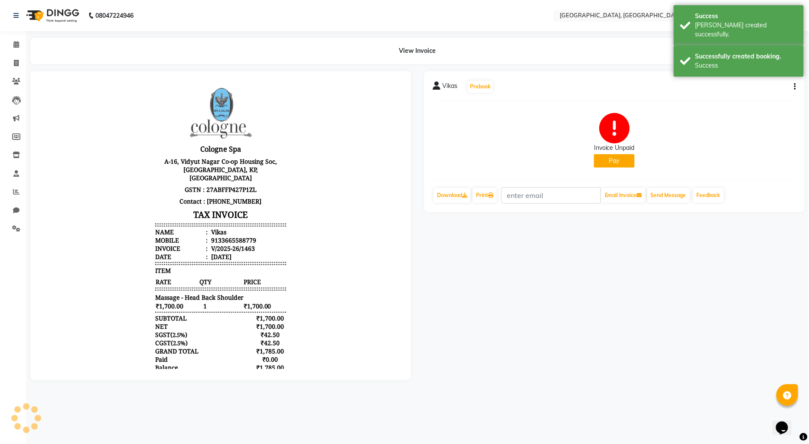
click at [608, 157] on button "Pay" at bounding box center [614, 160] width 41 height 13
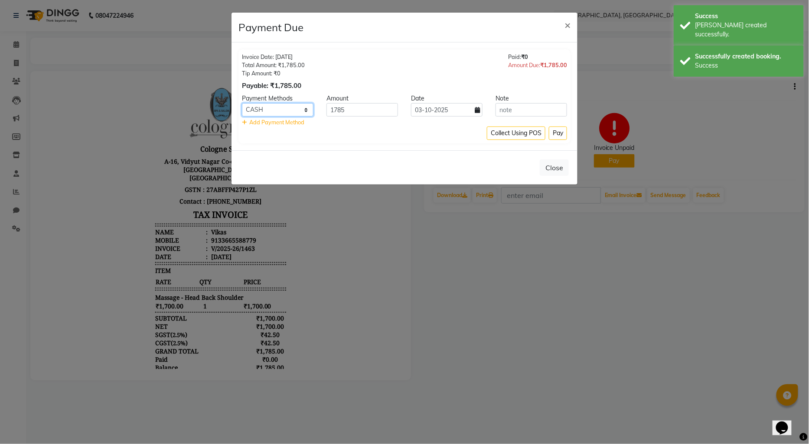
click at [308, 109] on select "CASH CARD ONLINE CUSTOM GPay PayTM PhonePe UPI NearBuy Loan BharatPay Cheque Mo…" at bounding box center [278, 109] width 72 height 13
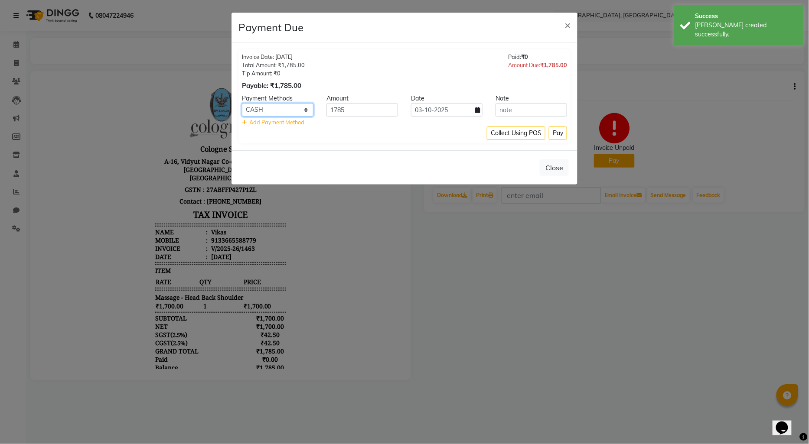
select select "8"
click at [242, 103] on select "CASH CARD ONLINE CUSTOM GPay PayTM PhonePe UPI NearBuy Loan BharatPay Cheque Mo…" at bounding box center [278, 109] width 72 height 13
click at [555, 135] on button "Pay" at bounding box center [558, 133] width 18 height 13
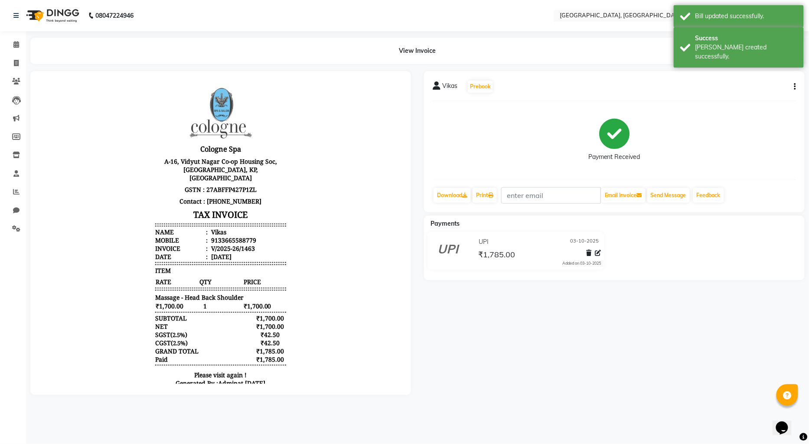
select select "575"
select select "service"
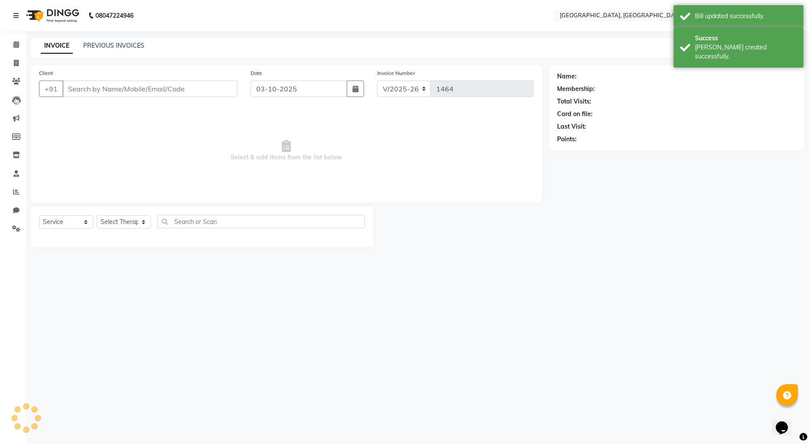
type input "33665588779"
select select "90088"
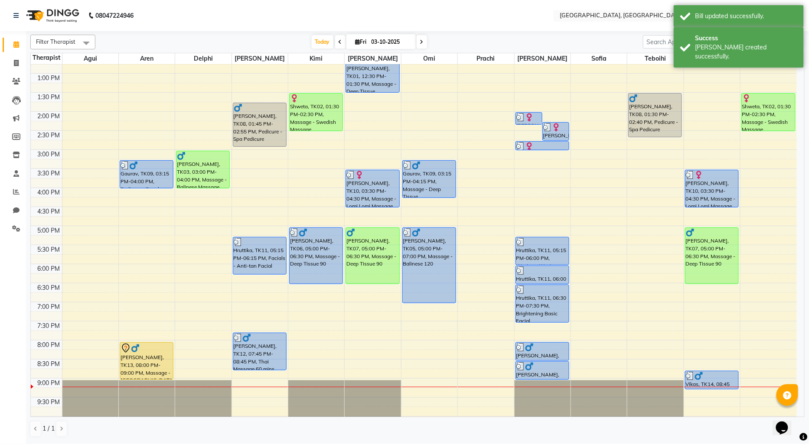
scroll to position [144, 0]
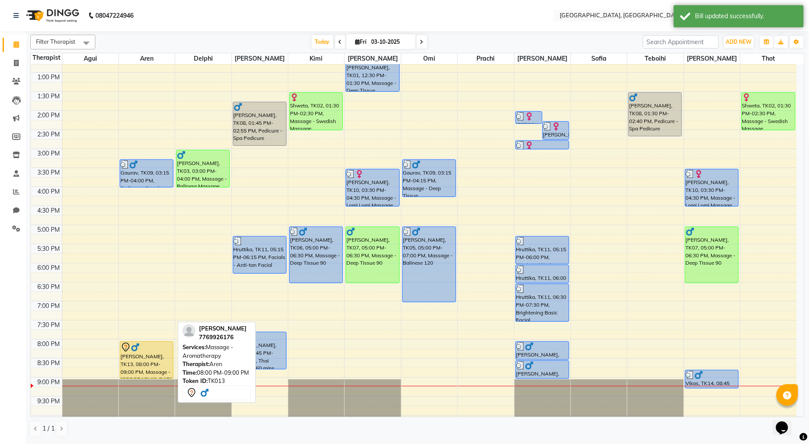
click at [150, 352] on div at bounding box center [147, 348] width 52 height 10
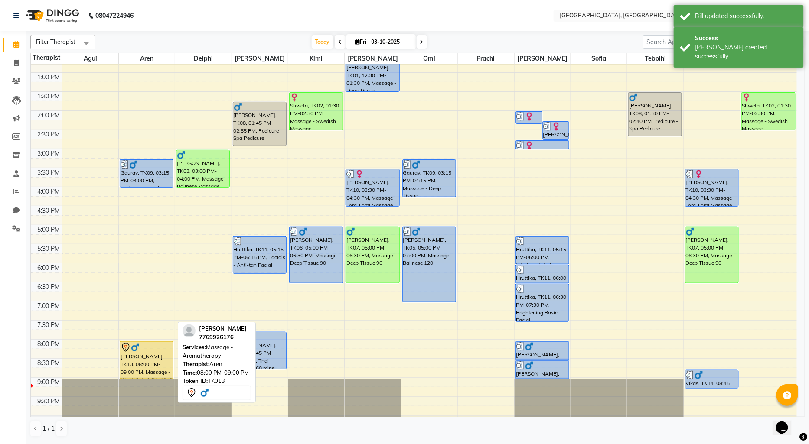
select select "7"
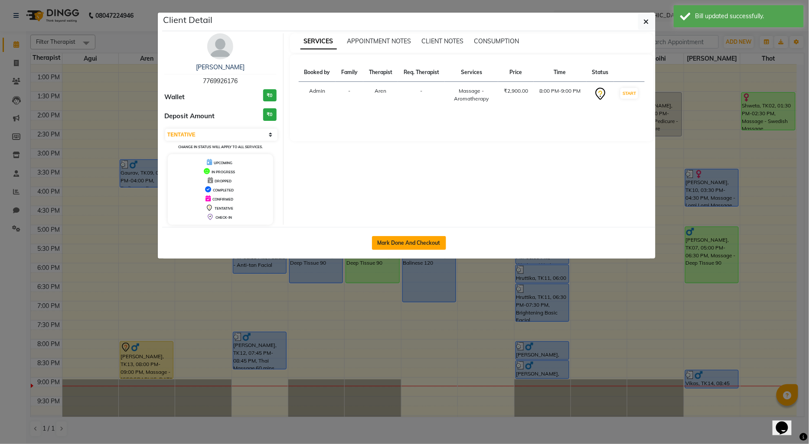
click at [400, 239] on button "Mark Done And Checkout" at bounding box center [409, 243] width 74 height 14
select select "575"
select select "service"
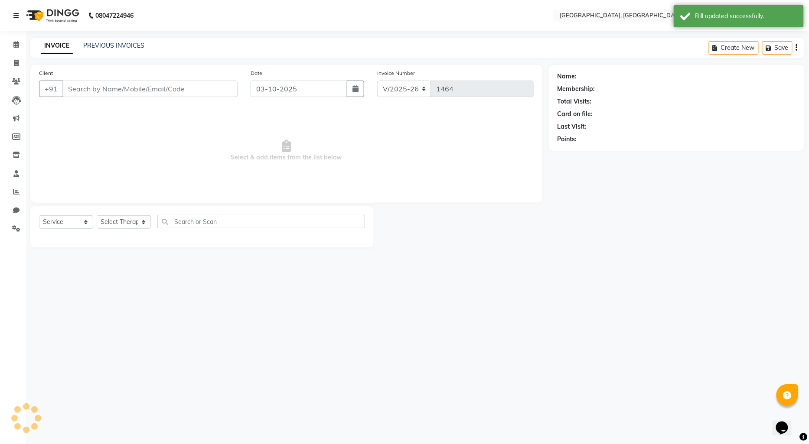
select select "3"
type input "7769926176"
select select "7709"
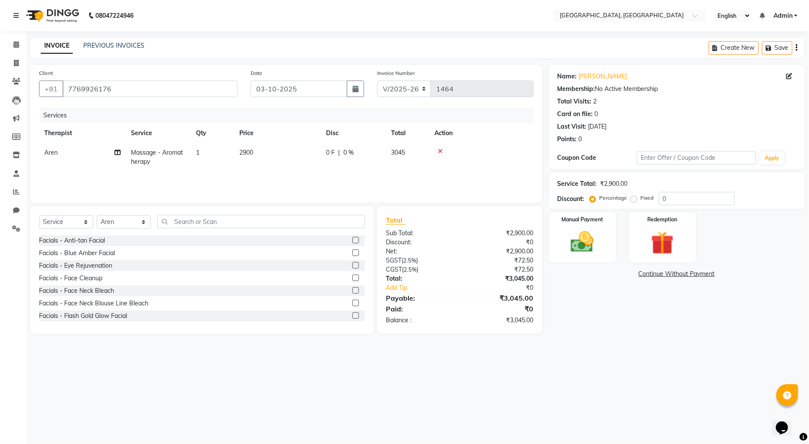
click at [669, 274] on link "Continue Without Payment" at bounding box center [677, 274] width 252 height 9
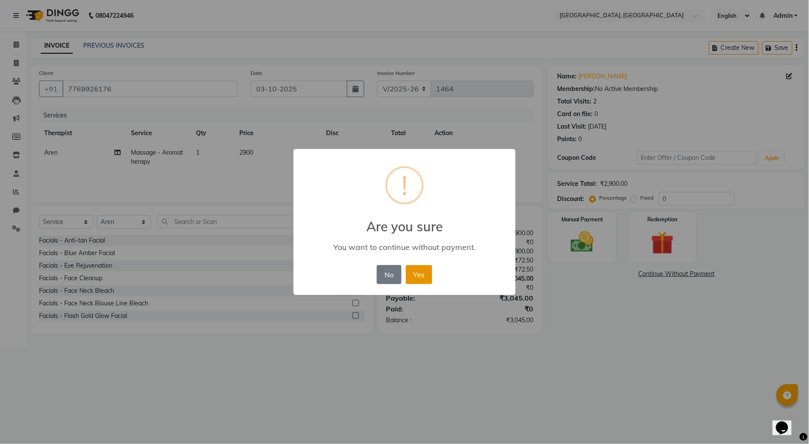
click at [413, 273] on button "Yes" at bounding box center [419, 274] width 26 height 19
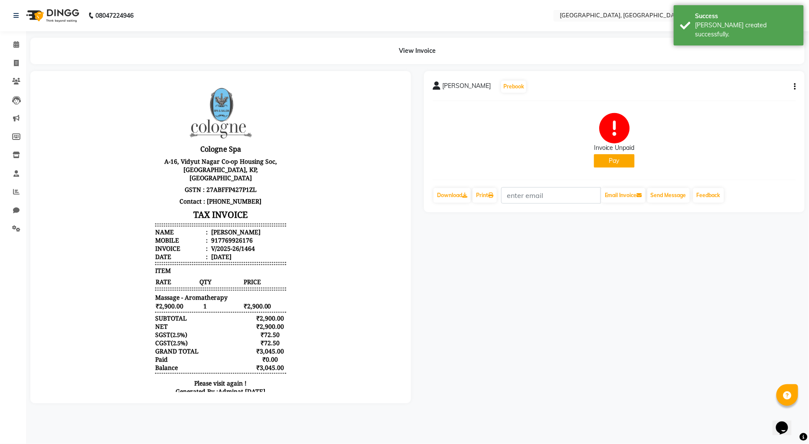
click at [605, 161] on button "Pay" at bounding box center [614, 160] width 41 height 13
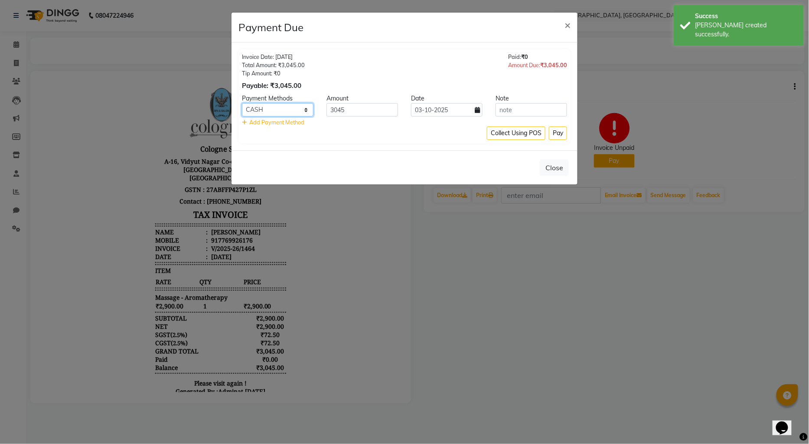
click at [302, 109] on select "CASH CARD ONLINE CUSTOM GPay PayTM PhonePe UPI NearBuy Loan BharatPay Cheque Mo…" at bounding box center [278, 109] width 72 height 13
select select "8"
click at [242, 103] on select "CASH CARD ONLINE CUSTOM GPay PayTM PhonePe UPI NearBuy Loan BharatPay Cheque Mo…" at bounding box center [278, 109] width 72 height 13
click at [558, 133] on button "Pay" at bounding box center [558, 133] width 18 height 13
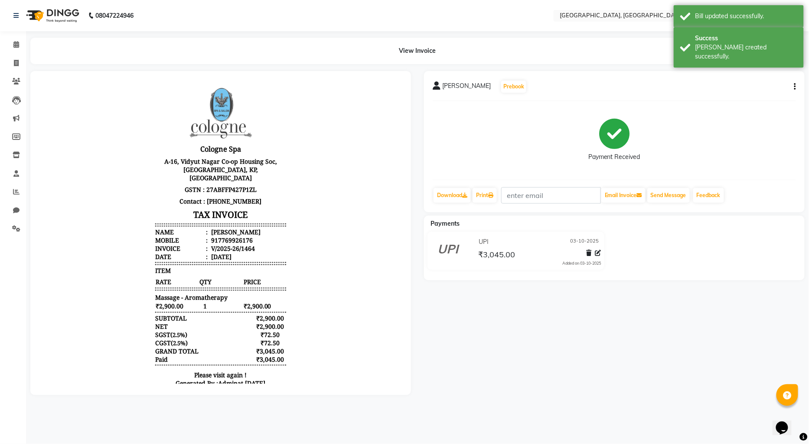
click at [37, 13] on img at bounding box center [51, 15] width 59 height 24
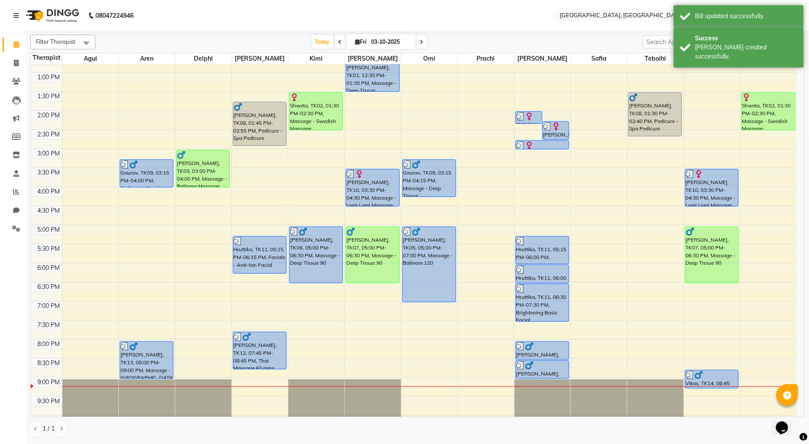
scroll to position [184, 0]
